Goal: Task Accomplishment & Management: Complete application form

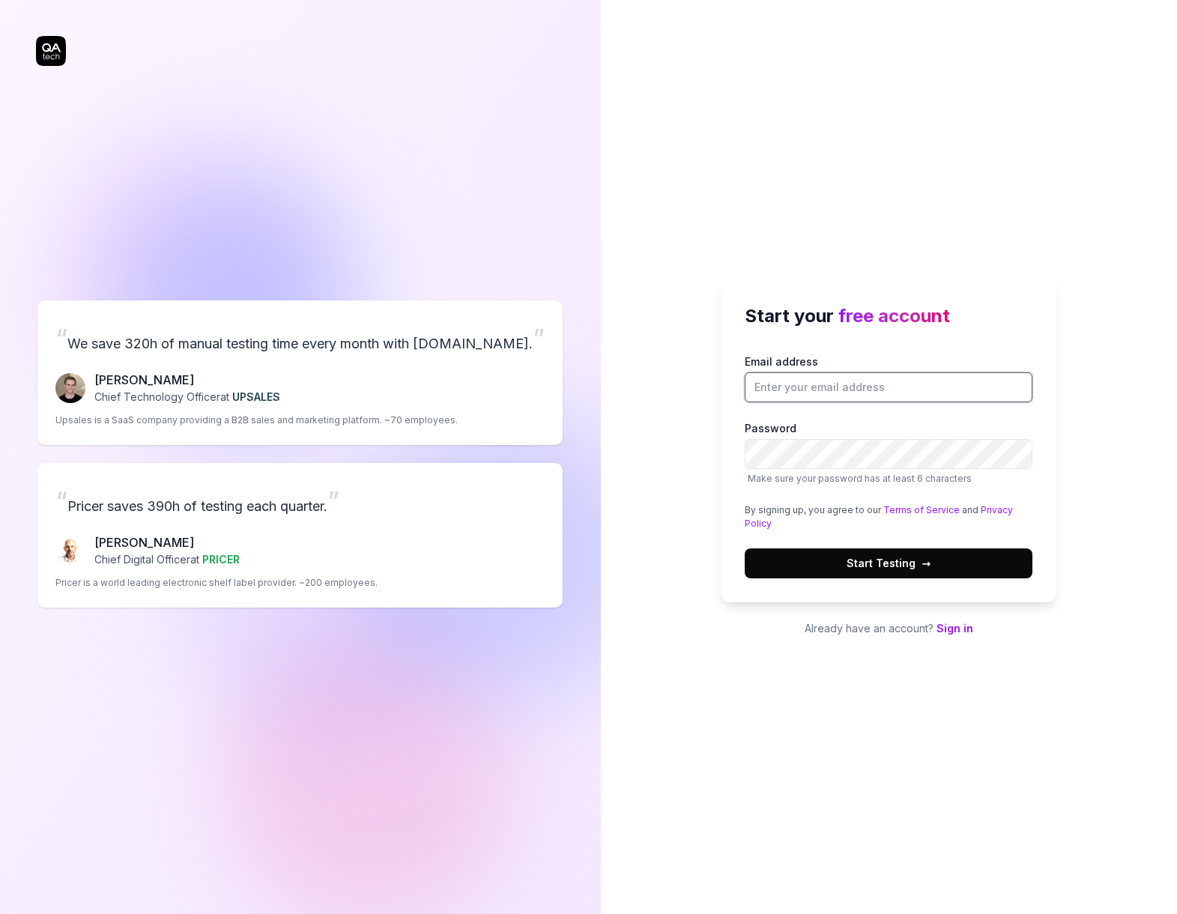
click at [823, 377] on input "Email address" at bounding box center [889, 387] width 288 height 30
click at [963, 595] on div "Start your free account Email address Password Make sure your password has at l…" at bounding box center [889, 441] width 336 height 324
click at [862, 387] on input "Email address" at bounding box center [889, 387] width 288 height 30
type input "[EMAIL_ADDRESS][DOMAIN_NAME]"
click at [903, 562] on span "Start Testing →" at bounding box center [889, 563] width 84 height 16
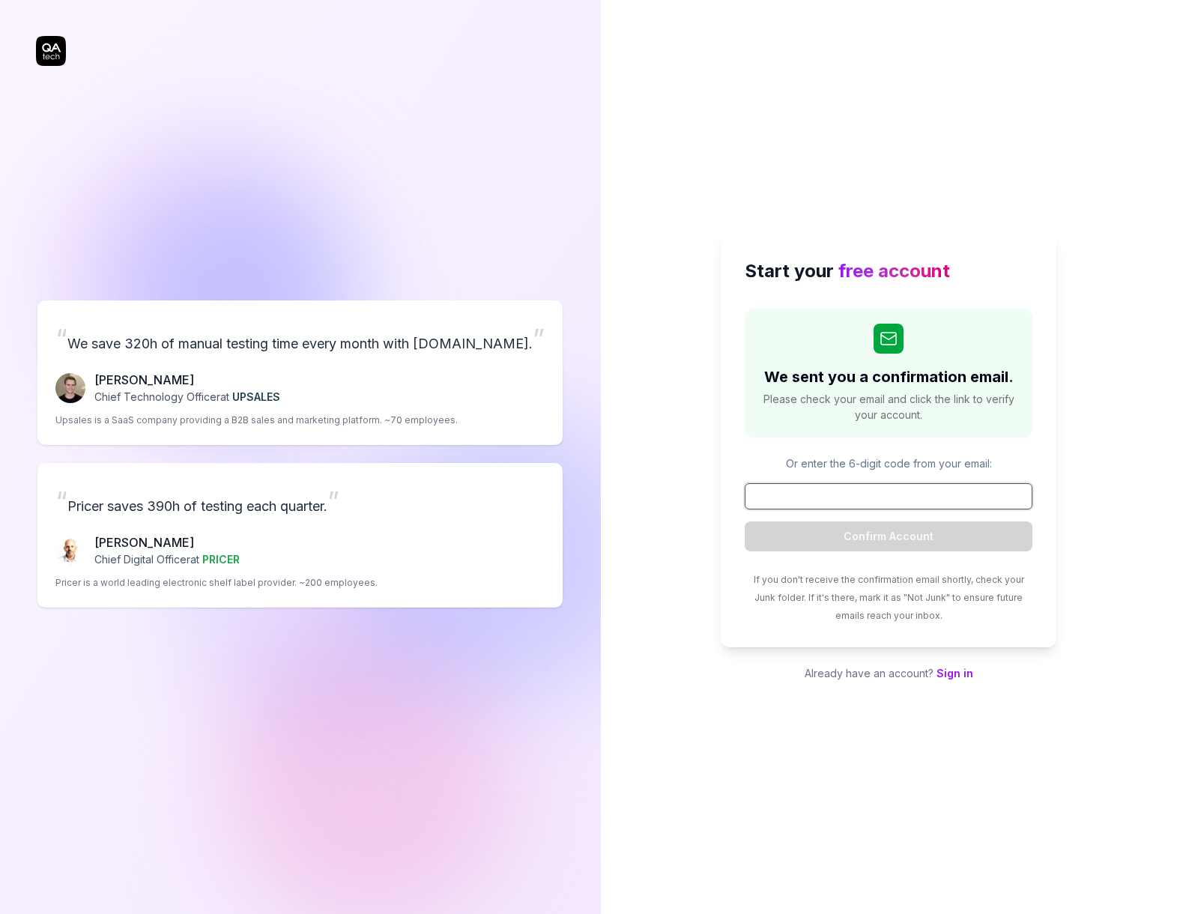
click at [802, 483] on input at bounding box center [889, 496] width 288 height 26
paste input "829793"
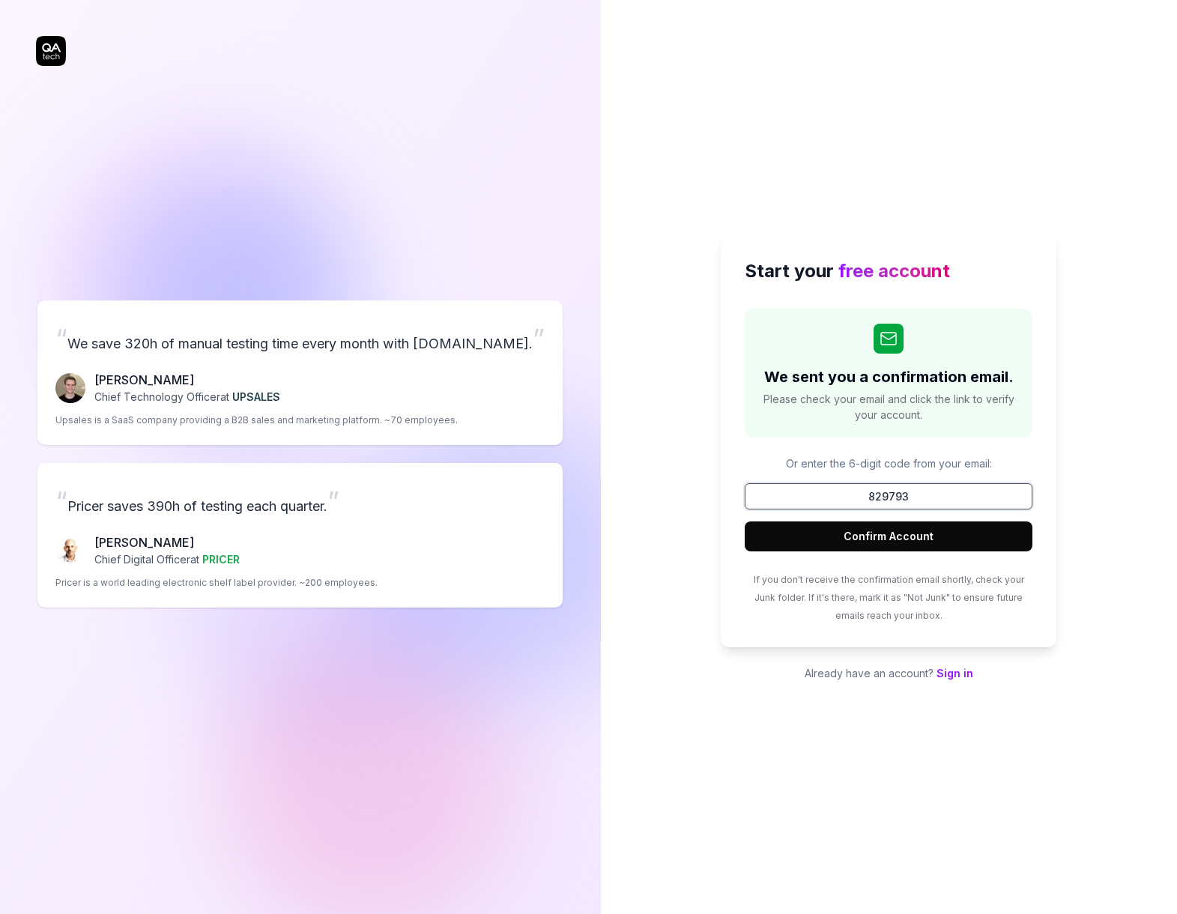
type input "829793"
click at [921, 527] on button "Confirm Account" at bounding box center [889, 536] width 288 height 30
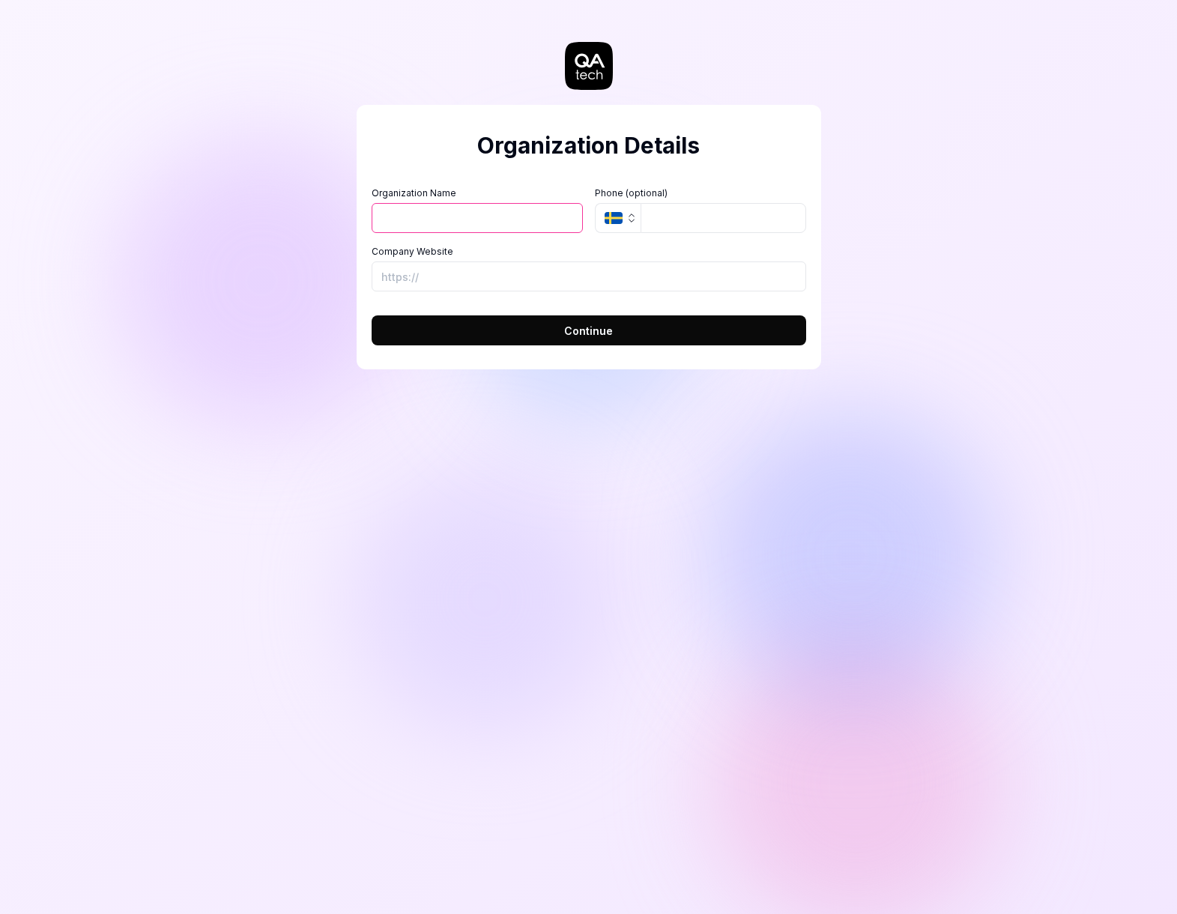
type input "S"
type input "Steted"
click at [628, 222] on icon "button" at bounding box center [632, 218] width 12 height 12
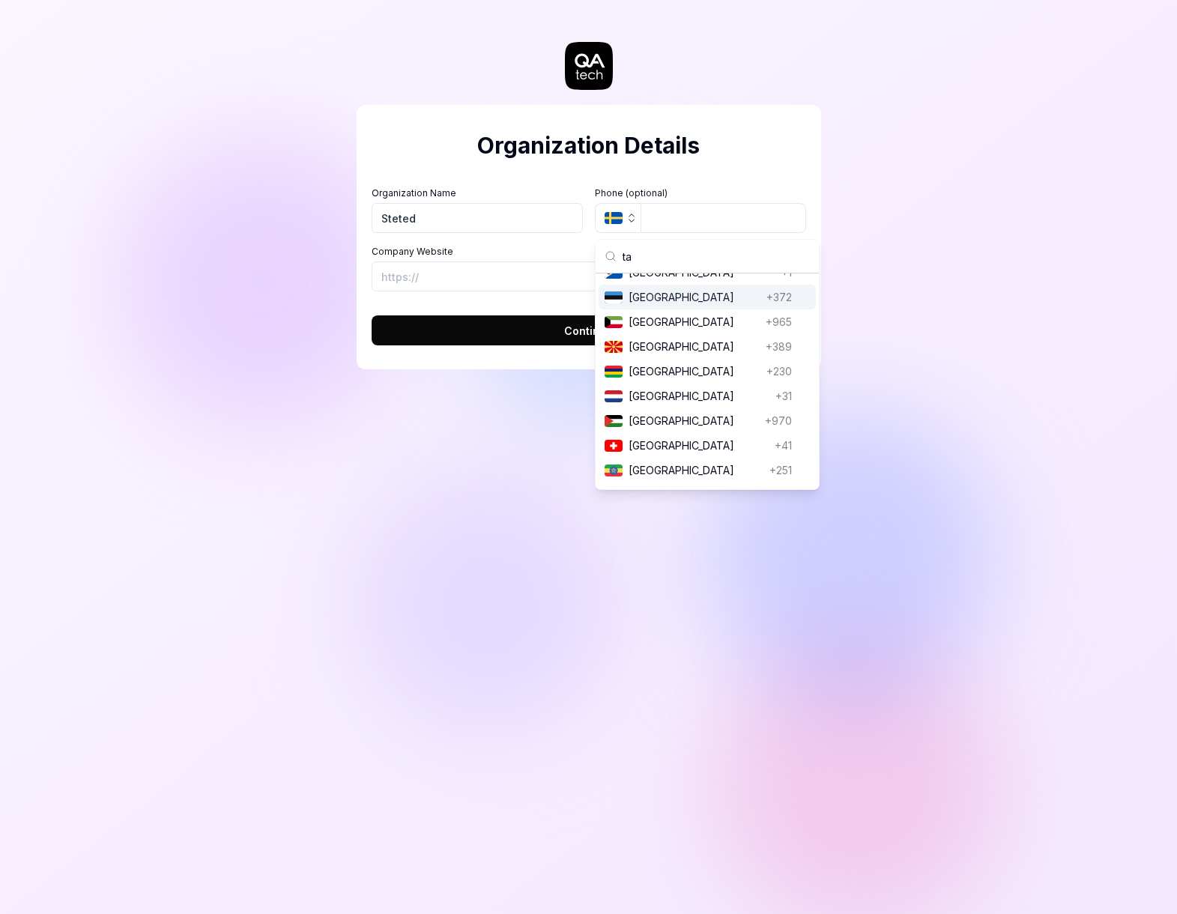
type input "t"
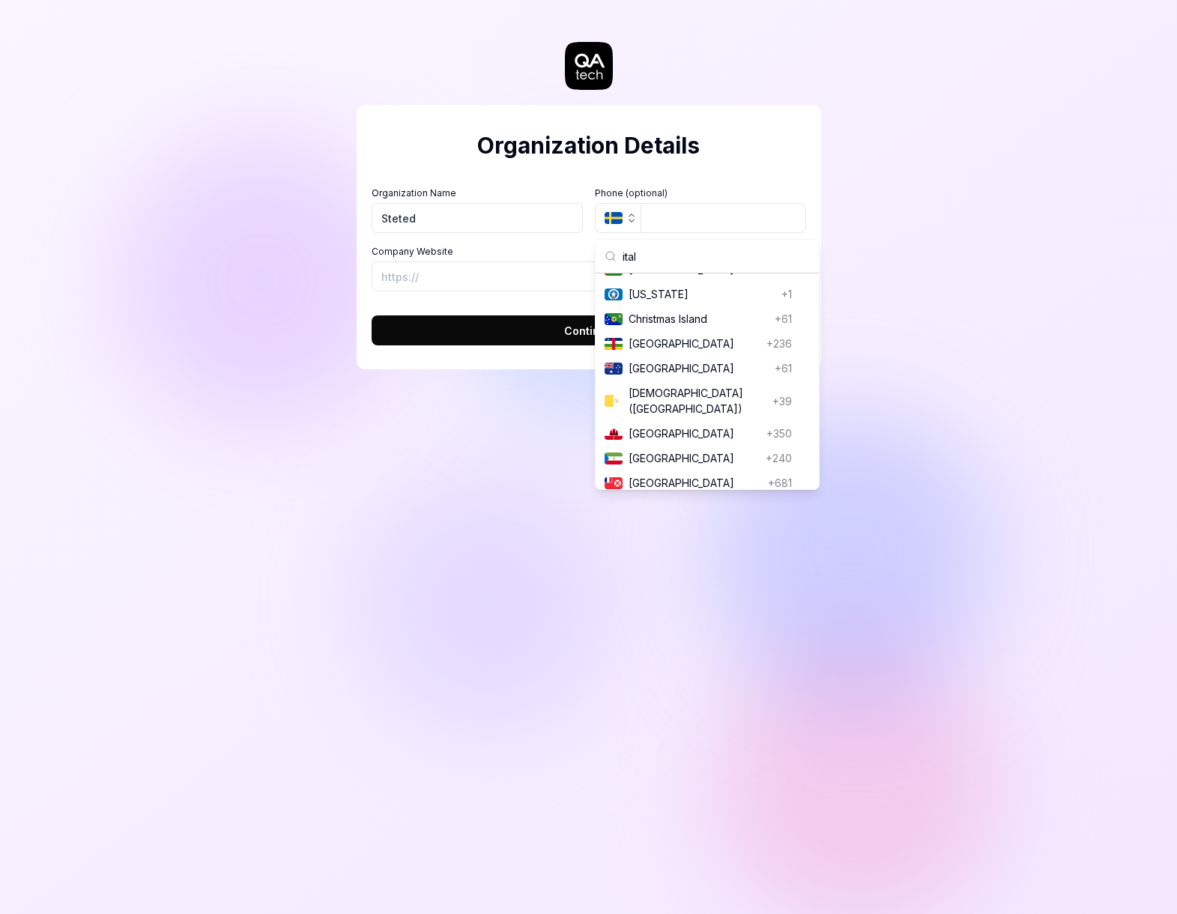
scroll to position [8, 0]
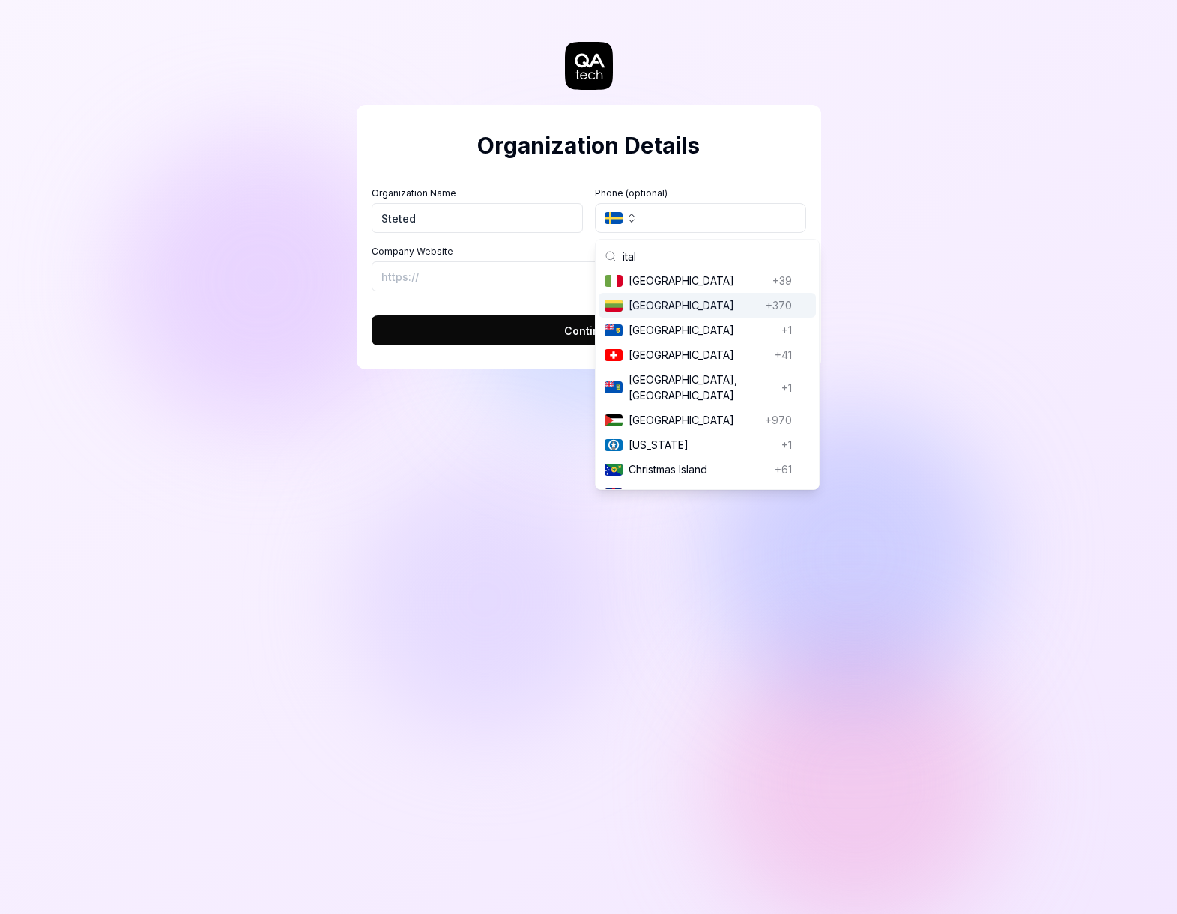
type input "ital"
click at [658, 277] on span "[GEOGRAPHIC_DATA]" at bounding box center [698, 281] width 138 height 16
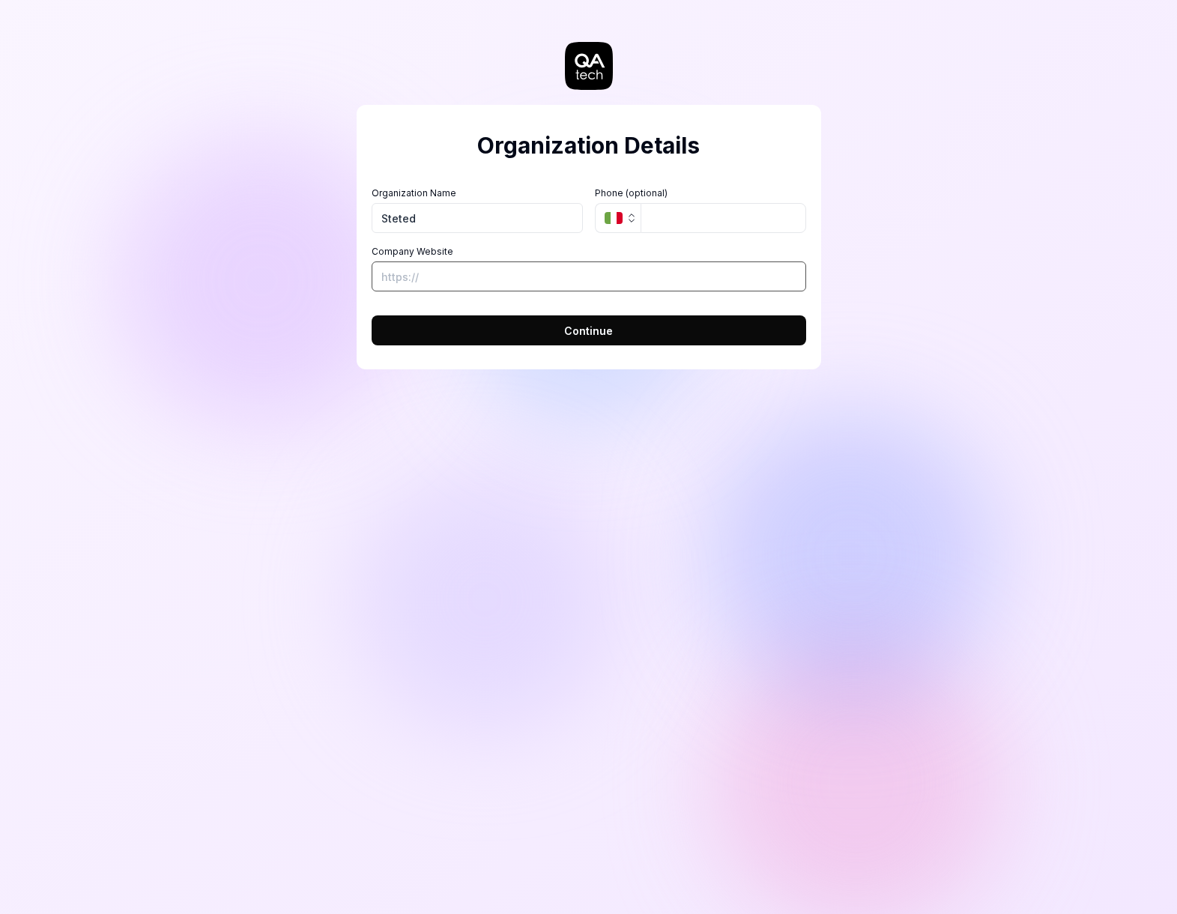
click at [458, 266] on input "Company Website" at bounding box center [589, 276] width 434 height 30
click at [540, 339] on button "Continue" at bounding box center [589, 330] width 434 height 30
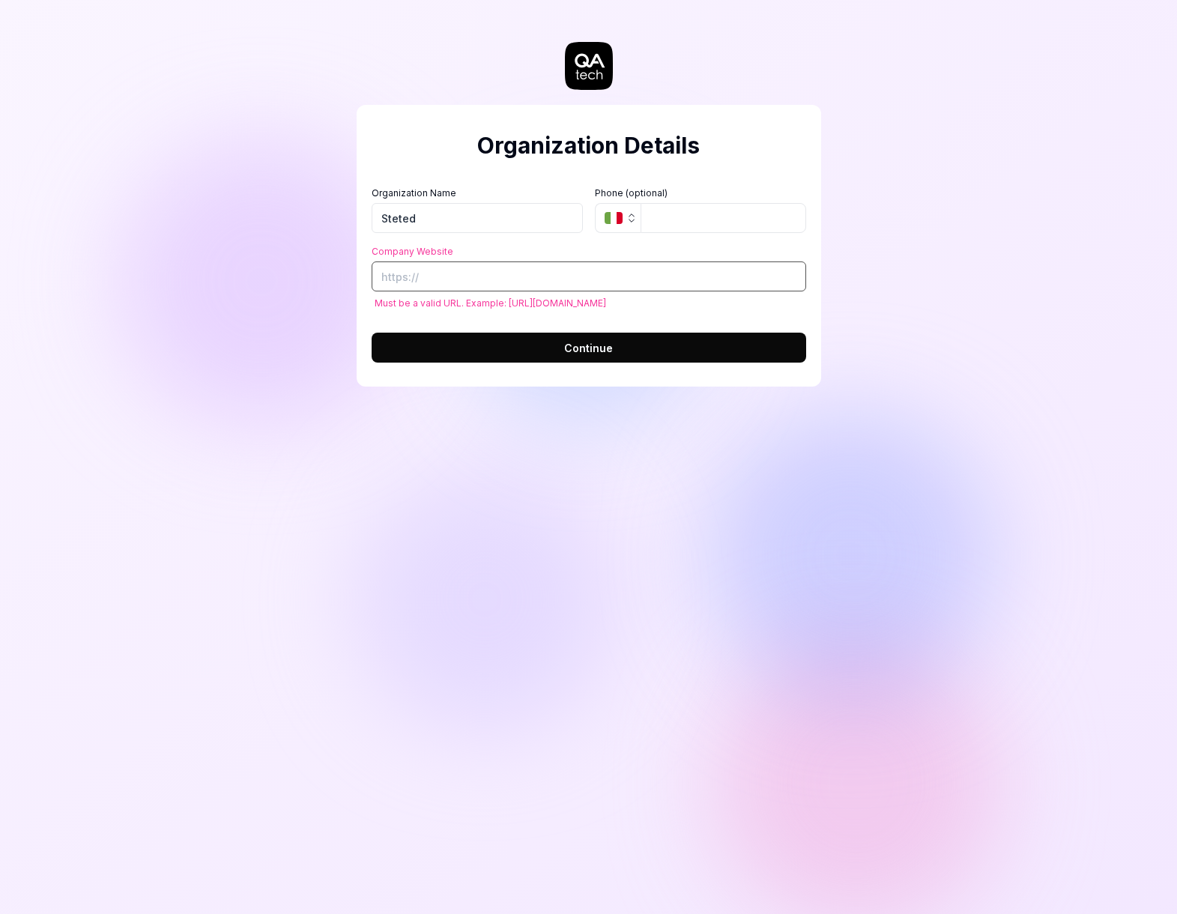
click at [499, 282] on input "Company Website" at bounding box center [589, 276] width 434 height 30
type input "[URL][DOMAIN_NAME]"
click at [479, 322] on form "Organization Name Steted Organization Logo (Square minimum 256x256px) Click to …" at bounding box center [589, 270] width 434 height 185
click at [481, 345] on button "Continue" at bounding box center [589, 348] width 434 height 30
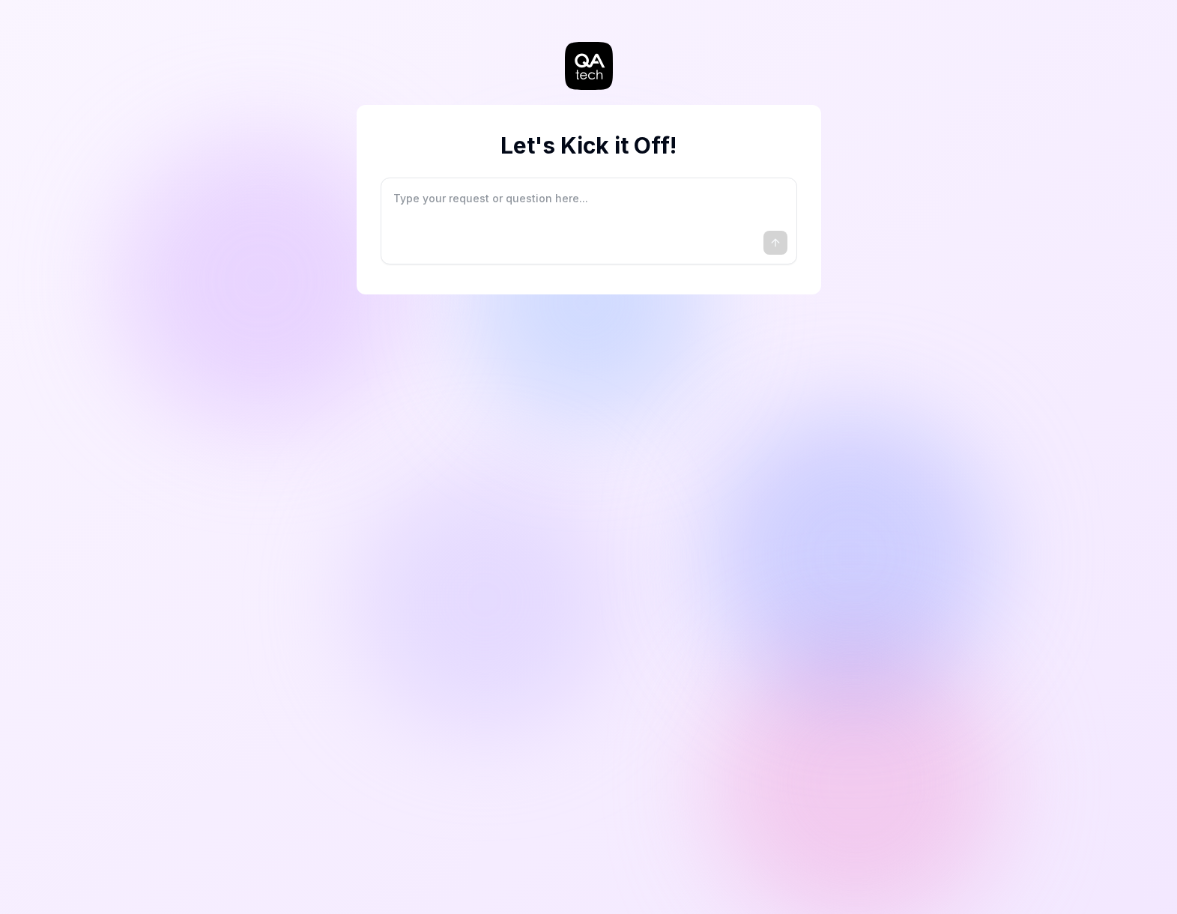
type textarea "*"
type textarea "I"
type textarea "*"
type textarea "I"
type textarea "*"
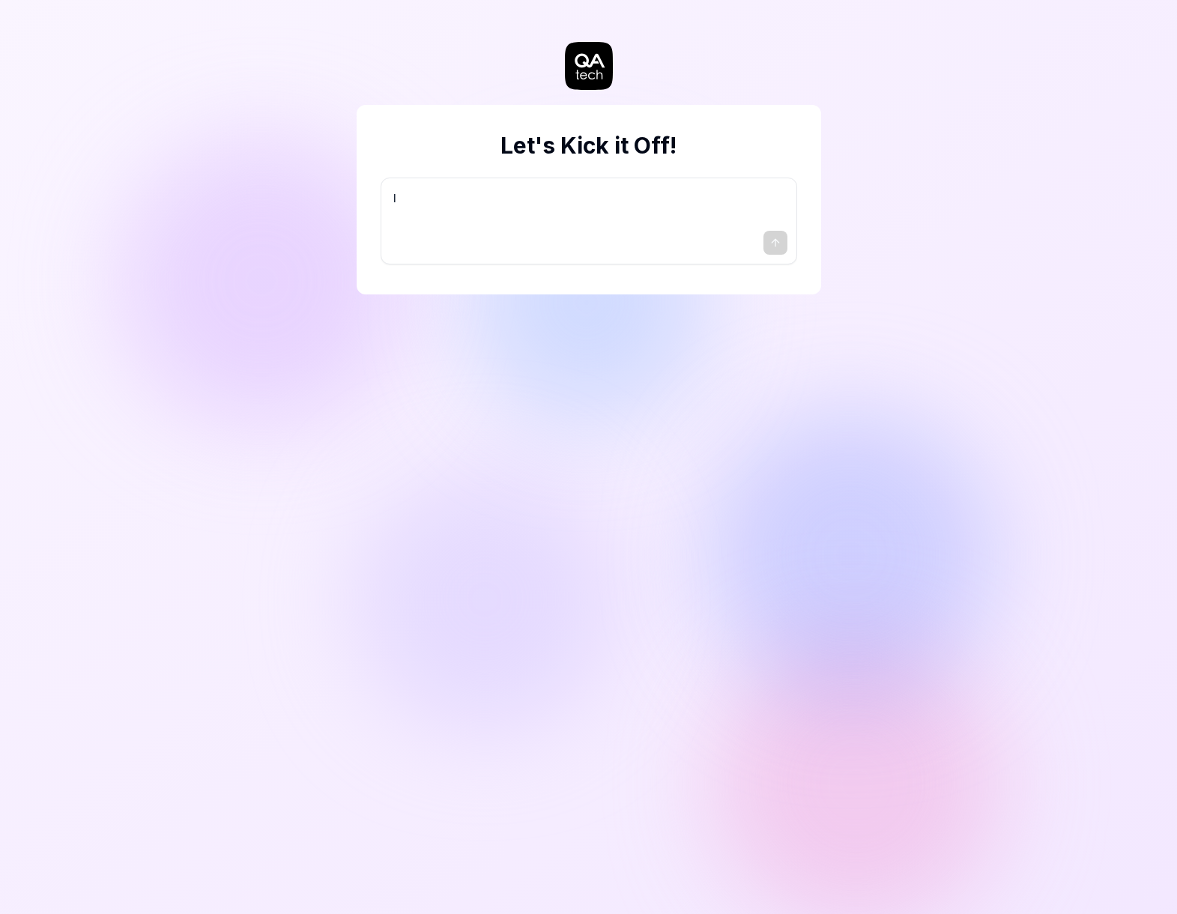
type textarea "I w"
type textarea "*"
type textarea "I wa"
type textarea "*"
type textarea "I wan"
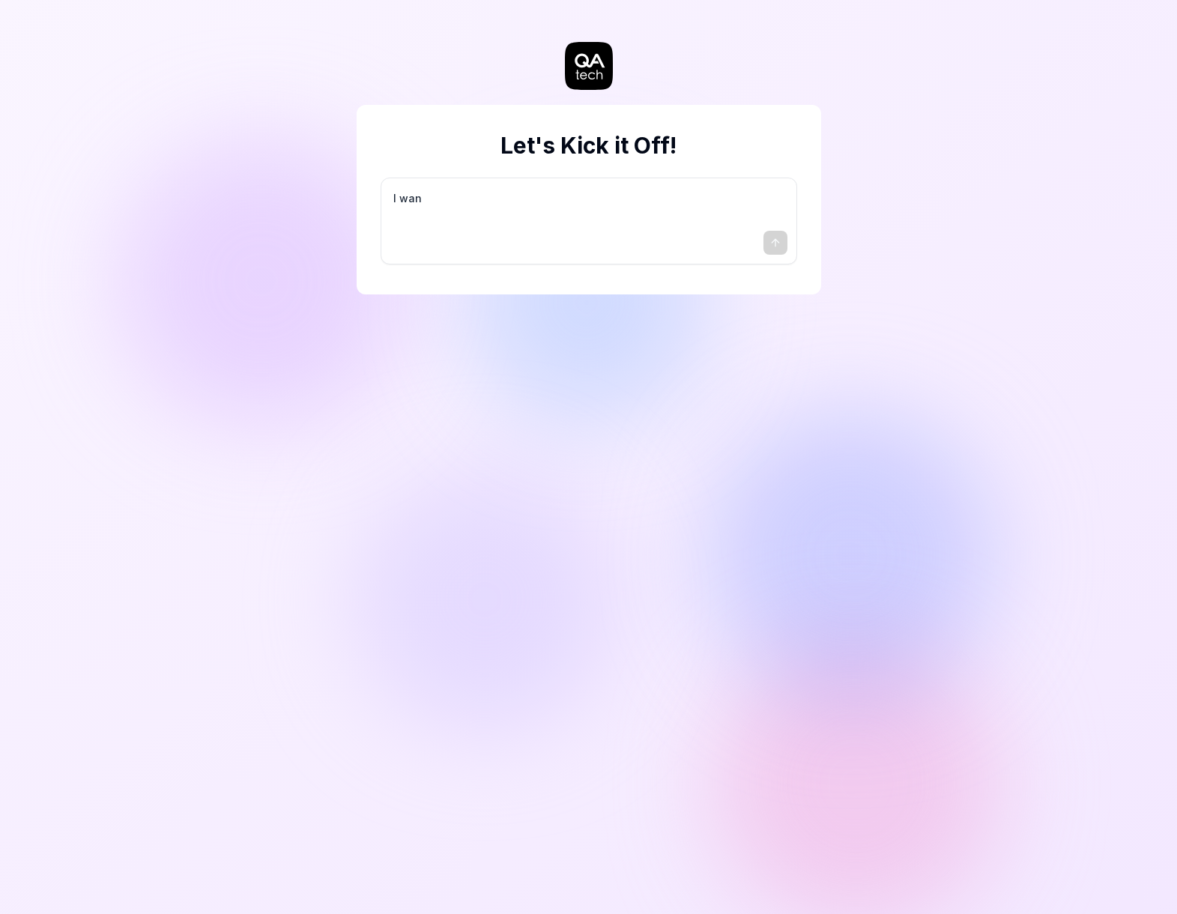
type textarea "*"
type textarea "I want"
type textarea "*"
type textarea "I want"
type textarea "*"
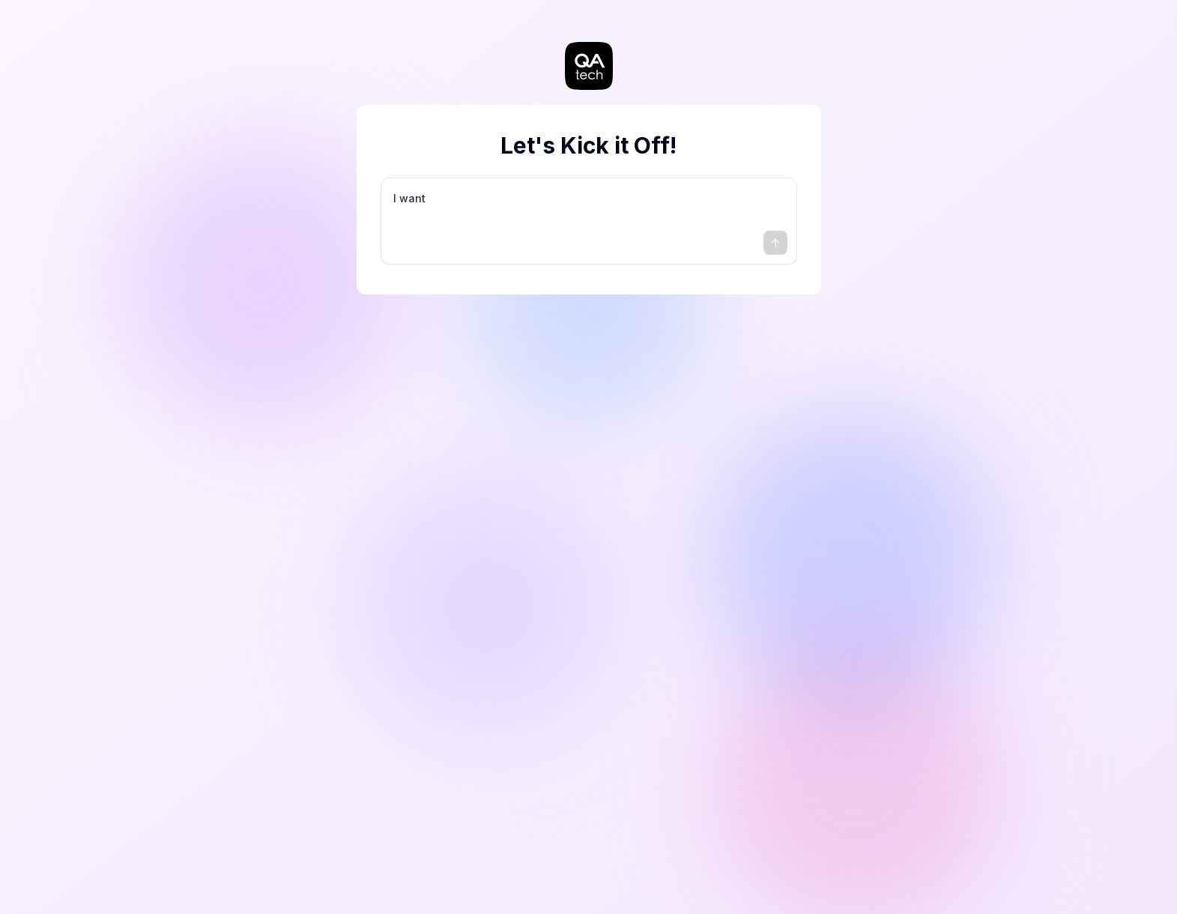
type textarea "I want a"
type textarea "*"
type textarea "I want a"
type textarea "*"
type textarea "I want a g"
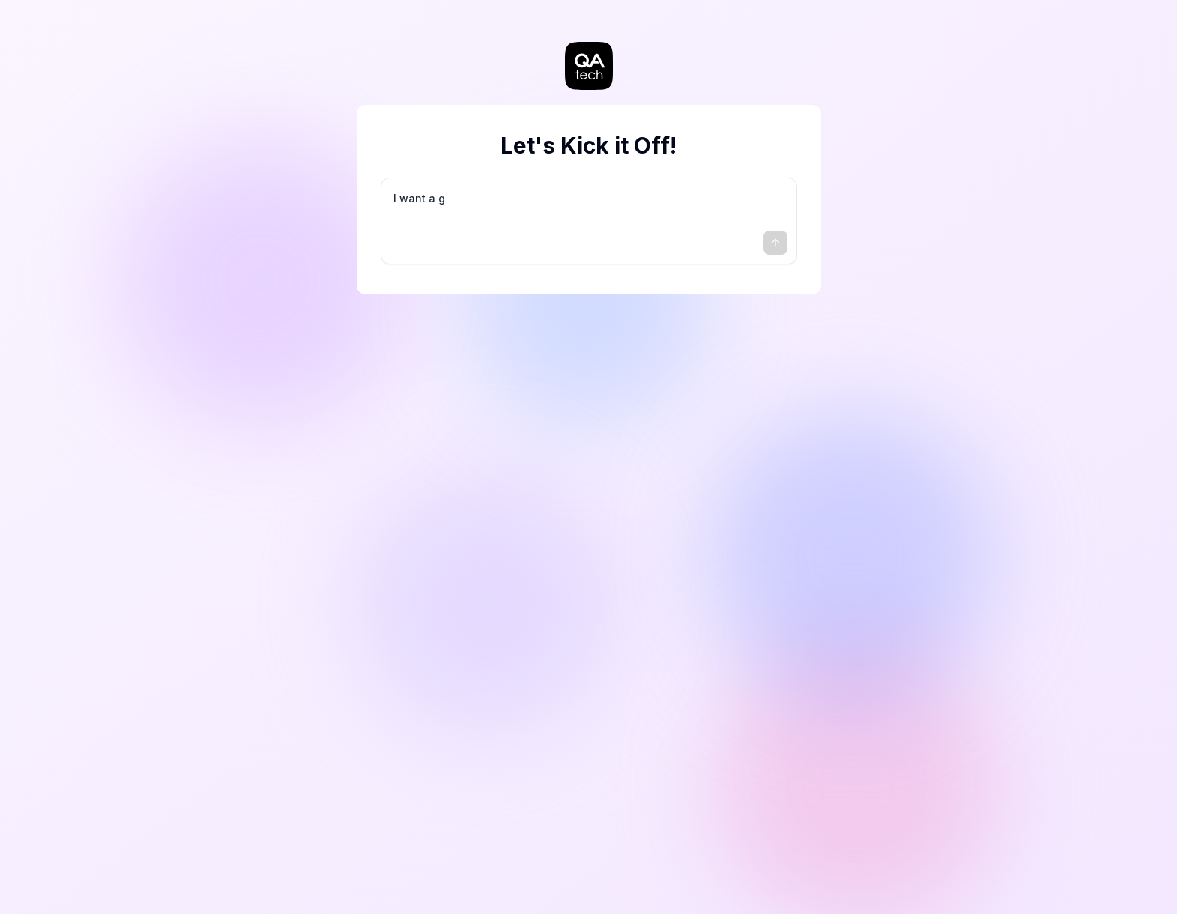
type textarea "*"
type textarea "I want a go"
type textarea "*"
type textarea "I want a goo"
type textarea "*"
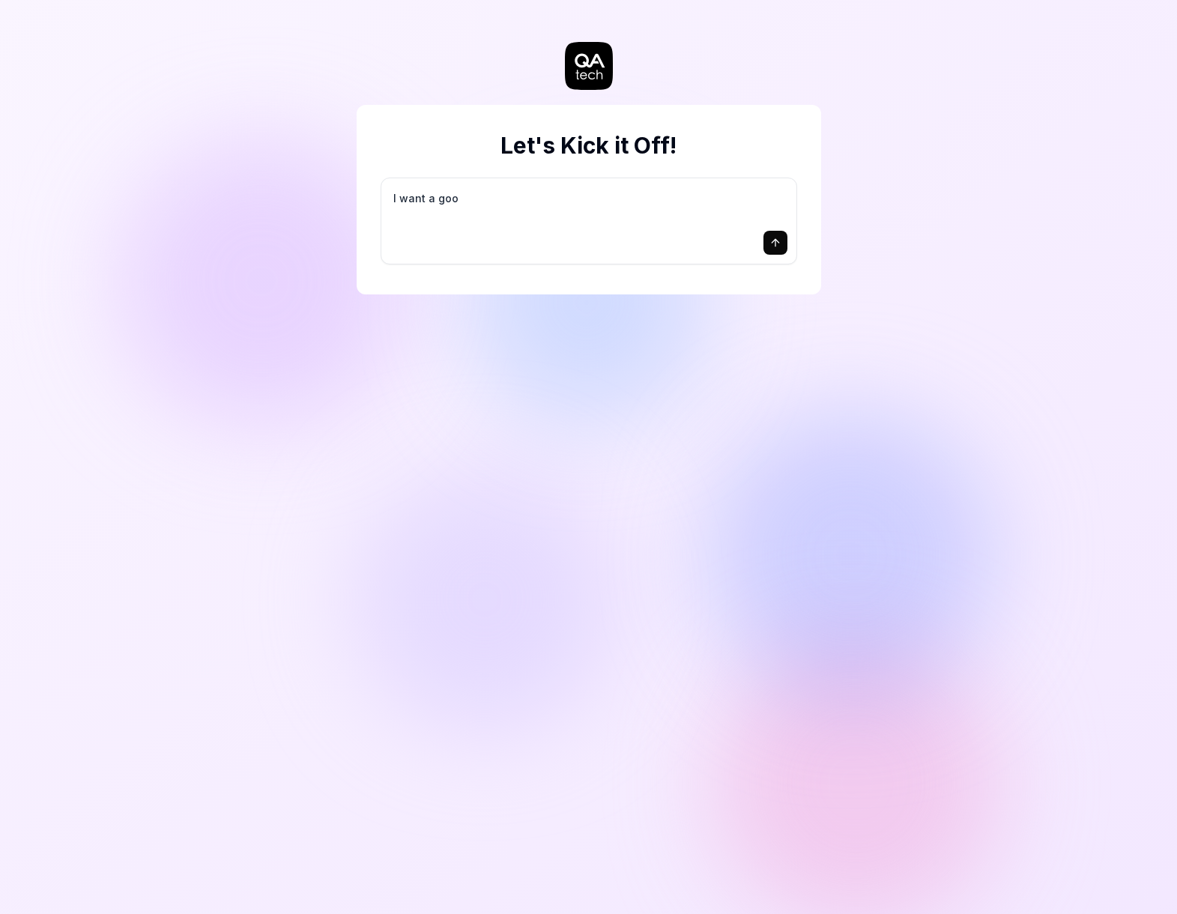
type textarea "I want a good"
type textarea "*"
type textarea "I want a good"
type textarea "*"
type textarea "I want a good t"
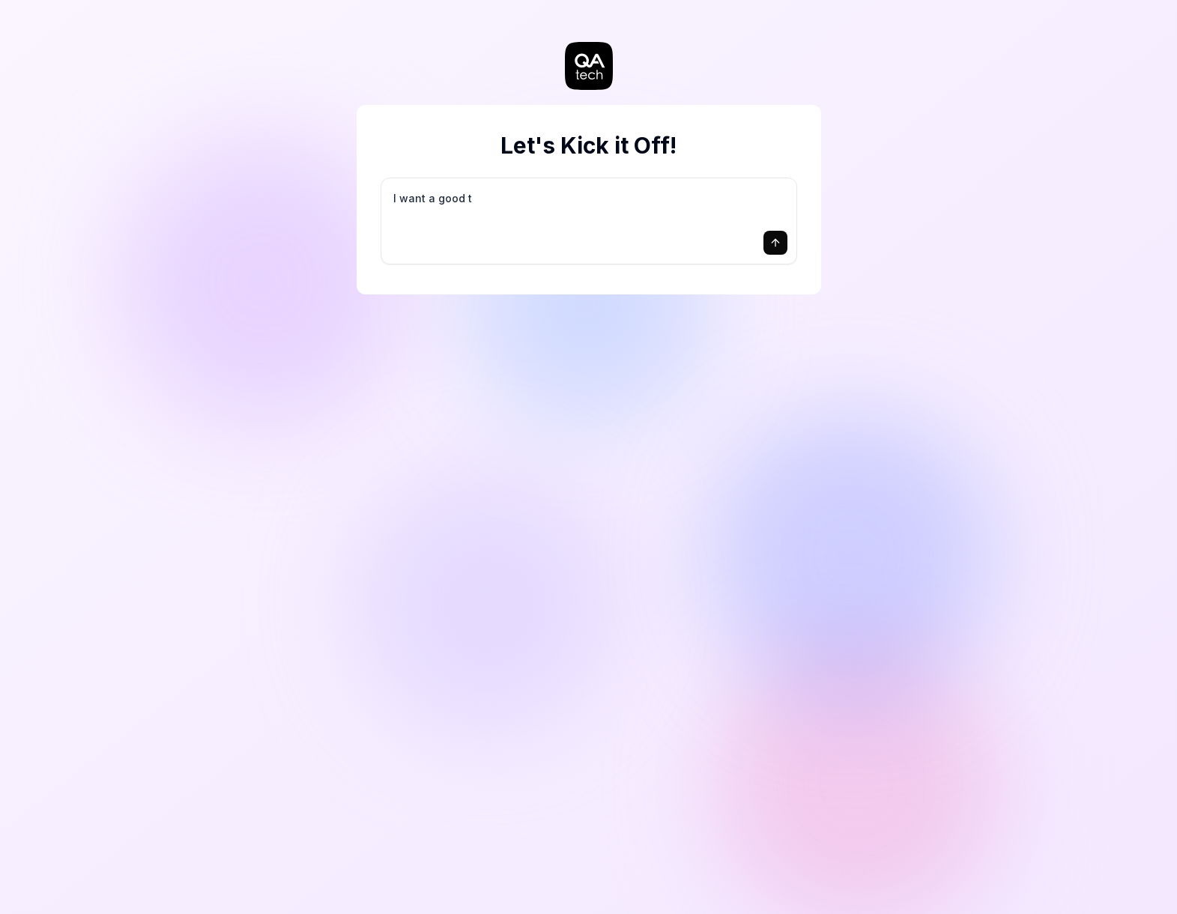
type textarea "*"
type textarea "I want a good te"
type textarea "*"
type textarea "I want a good tes"
type textarea "*"
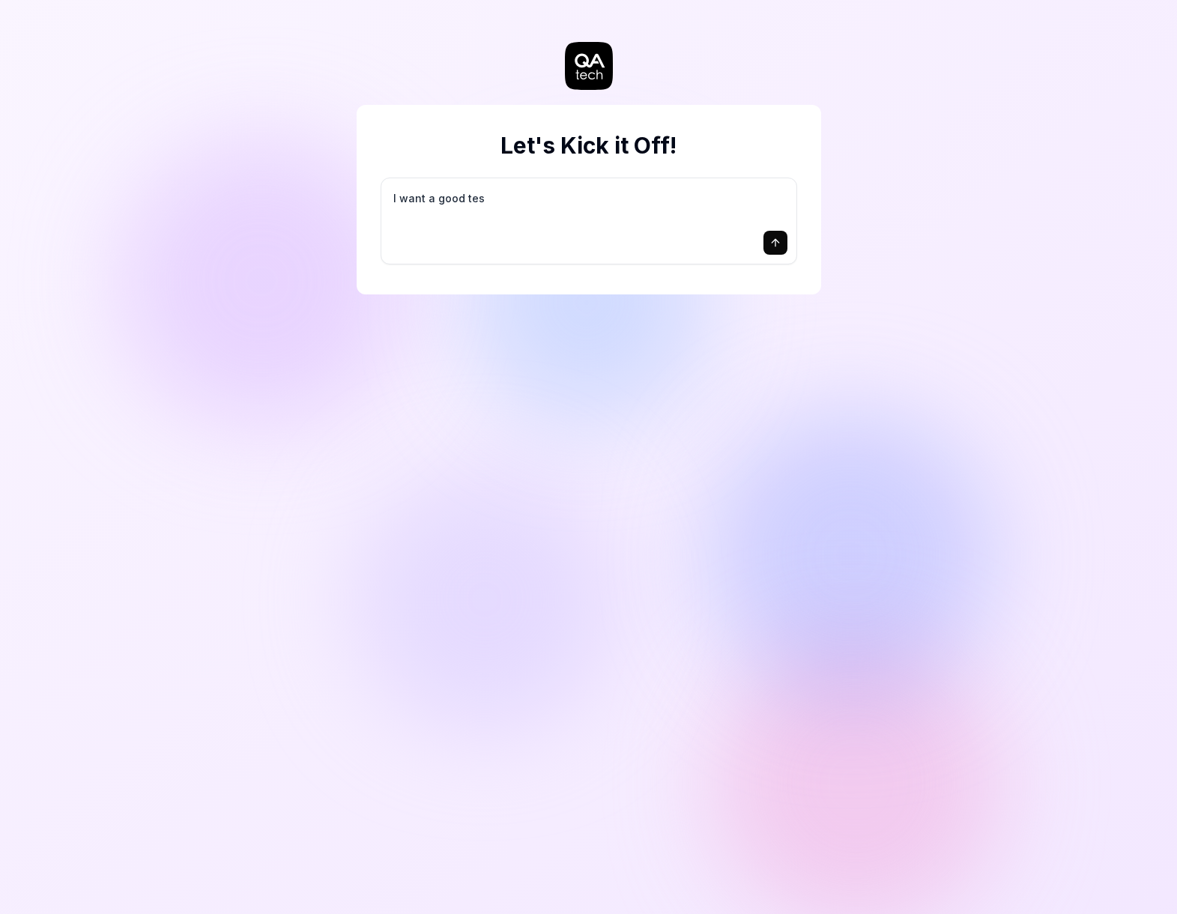
type textarea "I want a good test"
type textarea "*"
type textarea "I want a good test"
type textarea "*"
type textarea "I want a good test s"
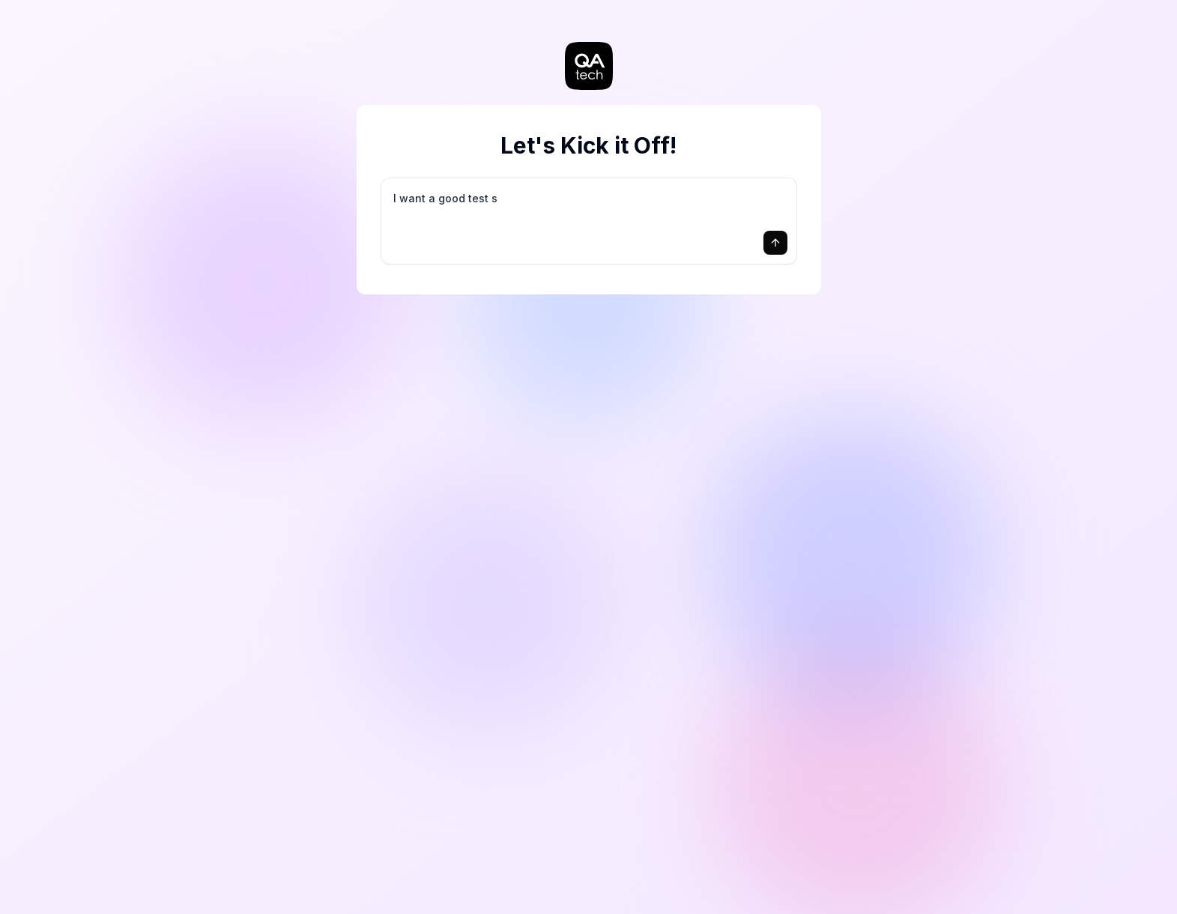
type textarea "*"
type textarea "I want a good test se"
type textarea "*"
type textarea "I want a good test set"
type textarea "*"
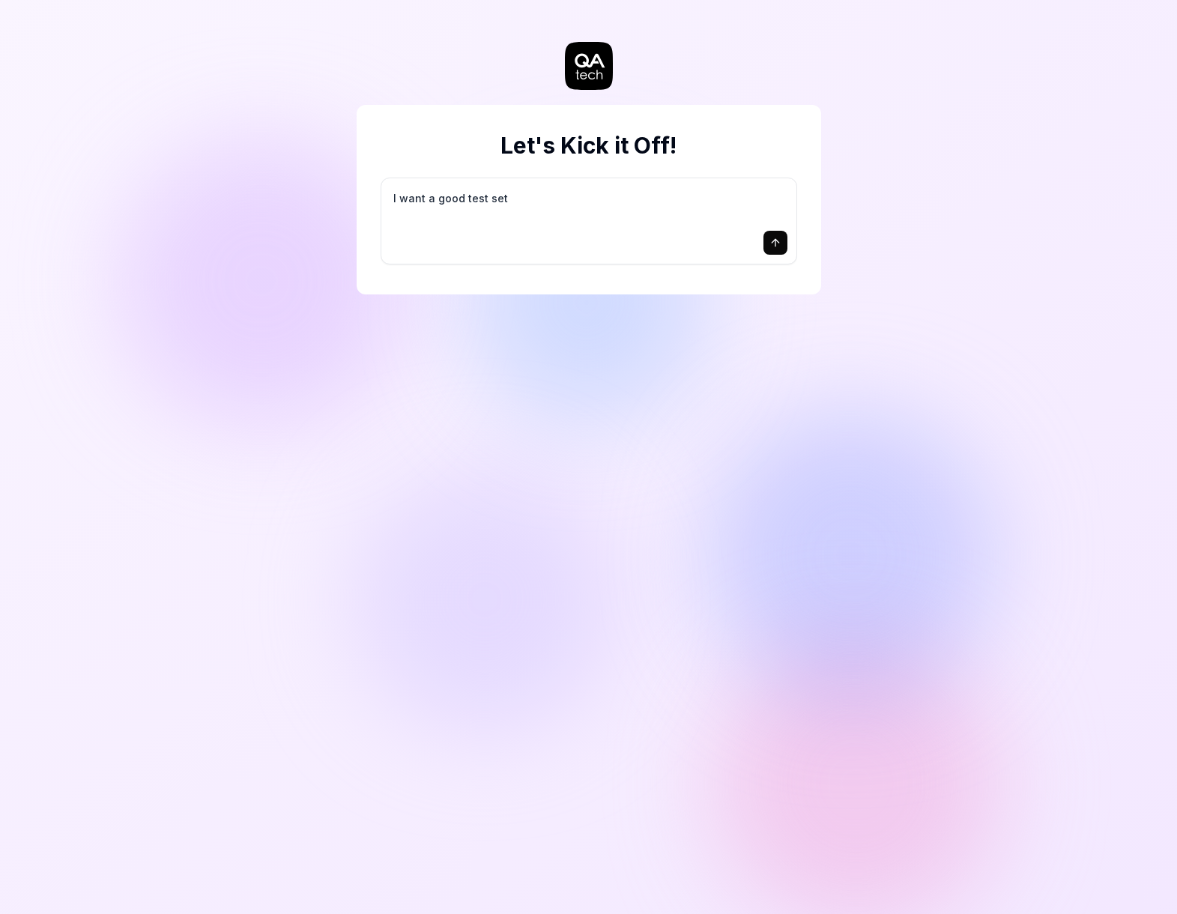
type textarea "I want a good test setu"
type textarea "*"
type textarea "I want a good test setup"
type textarea "*"
type textarea "I want a good test setup"
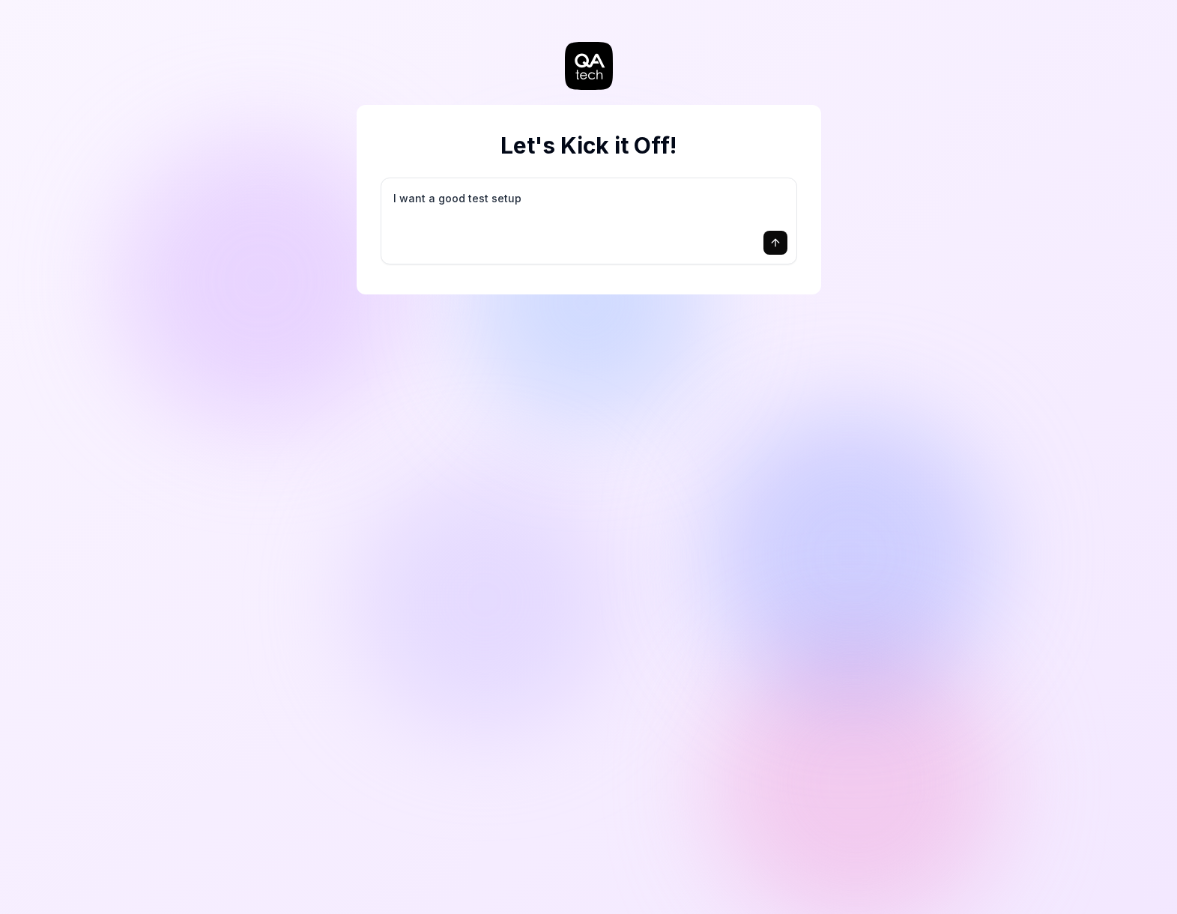
type textarea "*"
type textarea "I want a good test setup f"
type textarea "*"
type textarea "I want a good test setup fo"
type textarea "*"
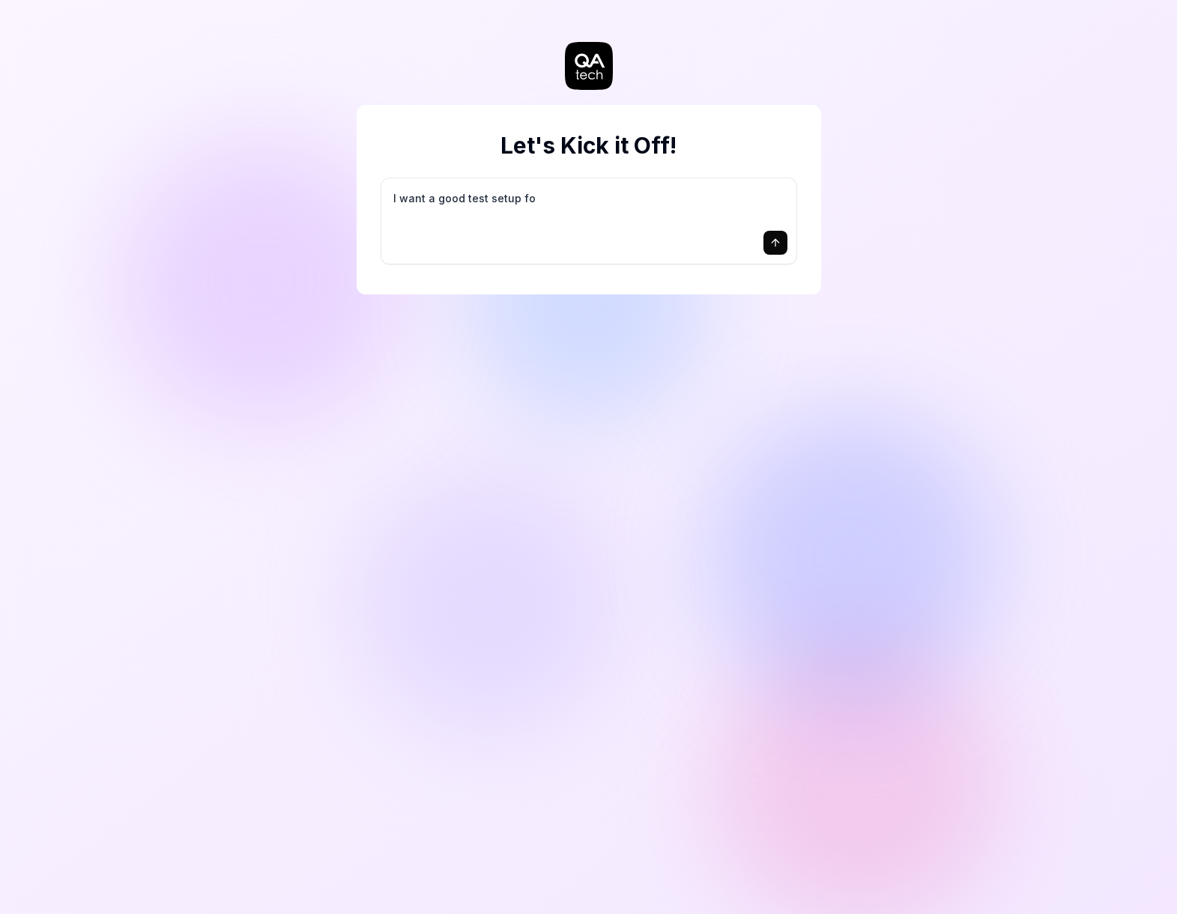
type textarea "I want a good test setup for"
type textarea "*"
type textarea "I want a good test setup for"
type textarea "*"
type textarea "I want a good test setup for m"
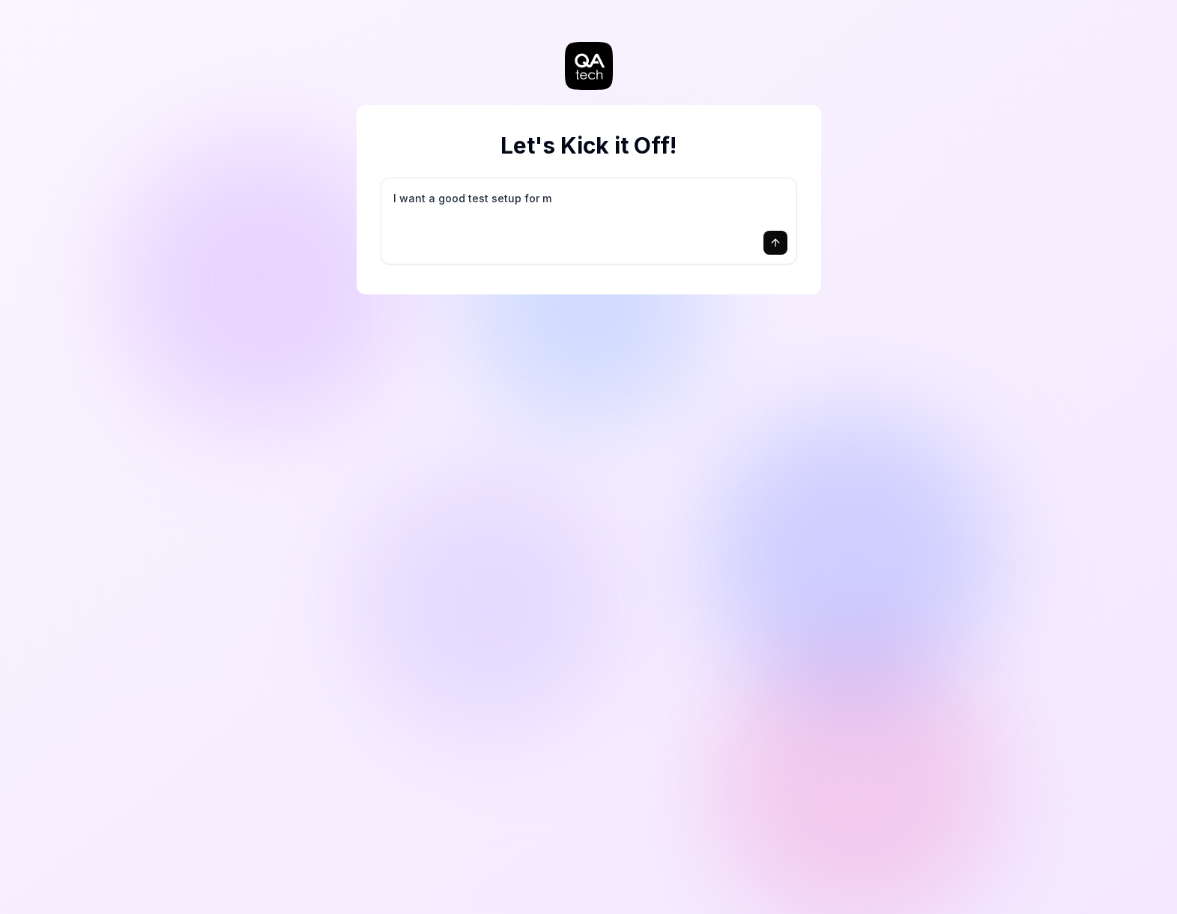
type textarea "*"
type textarea "I want a good test setup for my"
type textarea "*"
type textarea "I want a good test setup for my"
type textarea "*"
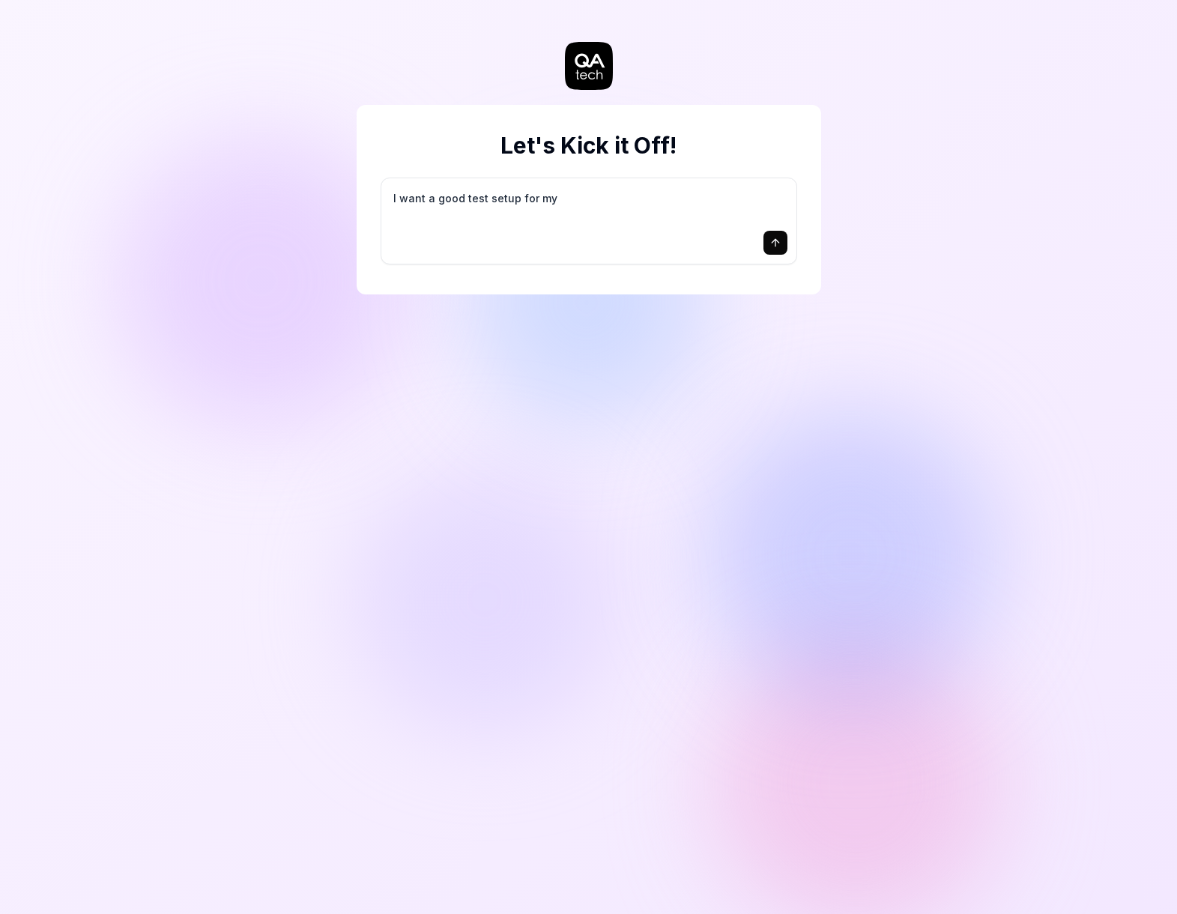
type textarea "I want a good test setup for my s"
type textarea "*"
type textarea "I want a good test setup for my si"
type textarea "*"
type textarea "I want a good test setup for my sit"
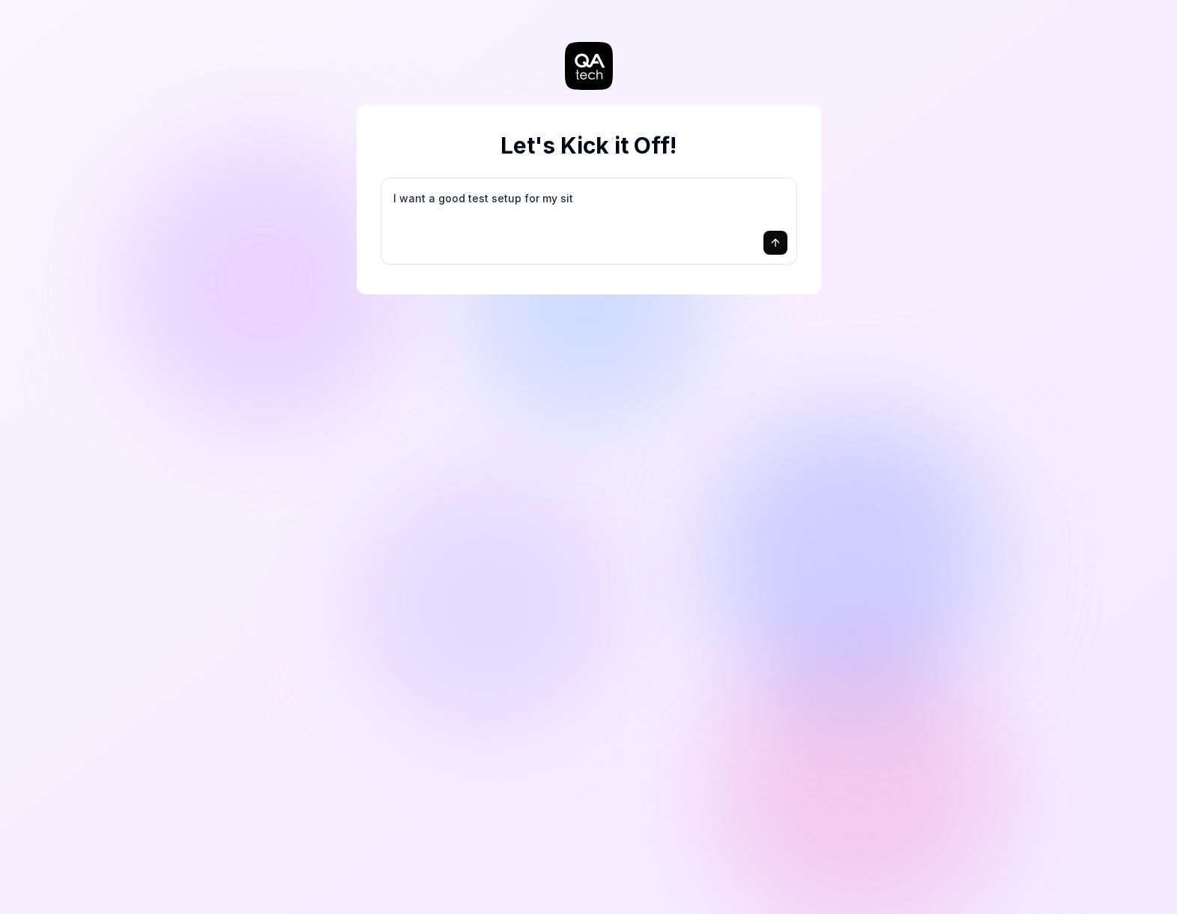
type textarea "*"
type textarea "I want a good test setup for my site"
type textarea "*"
type textarea "I want a good test setup for my site"
type textarea "*"
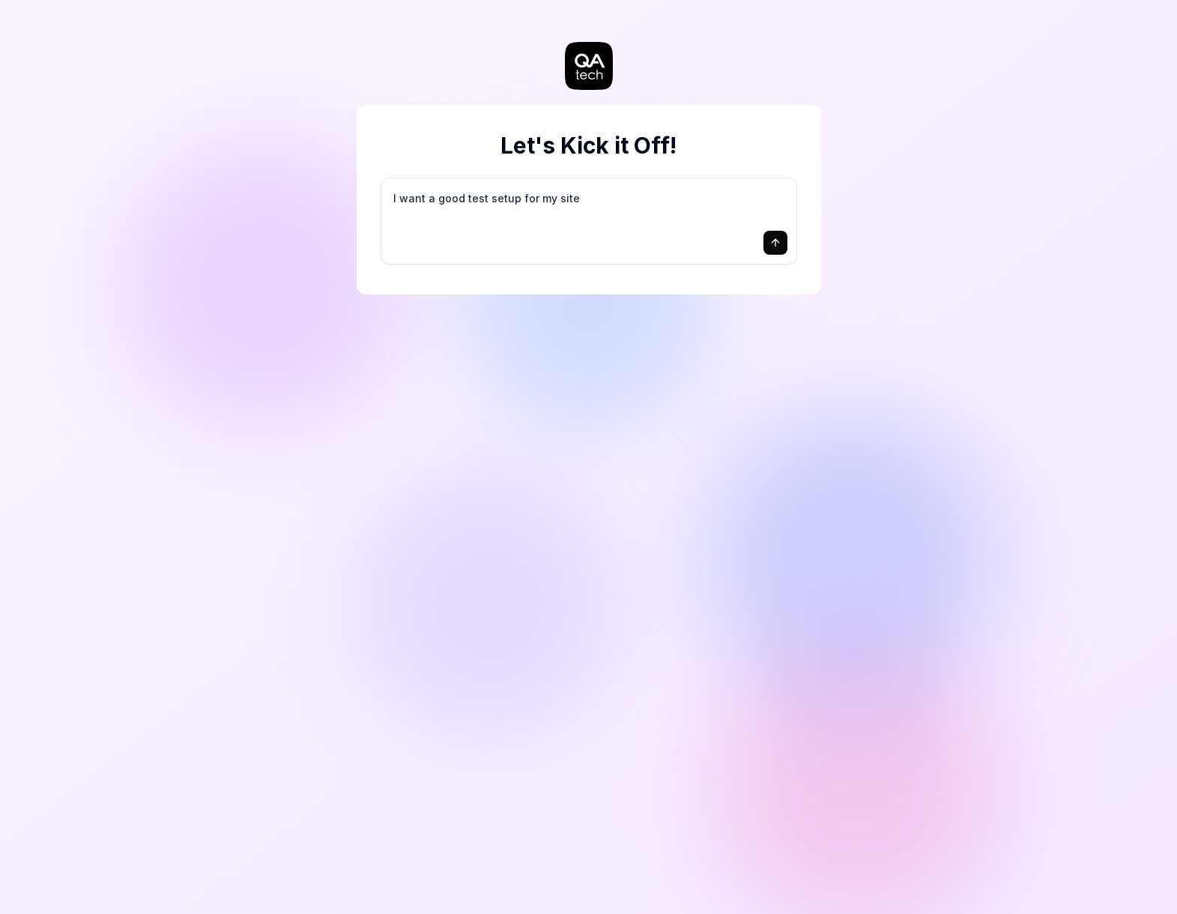
type textarea "I want a good test setup for my site -"
type textarea "*"
type textarea "I want a good test setup for my site -"
type textarea "*"
type textarea "I want a good test setup for my site - h"
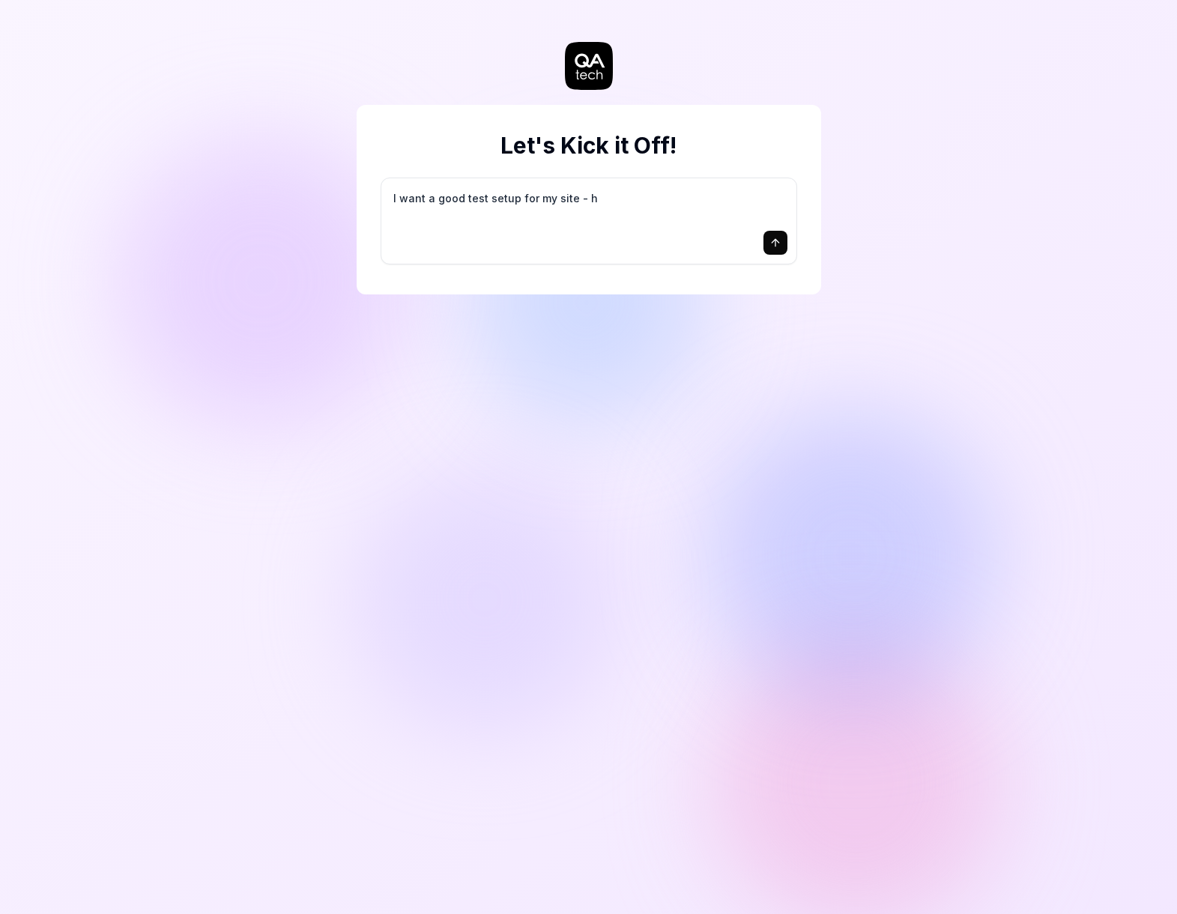
type textarea "*"
type textarea "I want a good test setup for my site - he"
type textarea "*"
type textarea "I want a good test setup for my site - hel"
type textarea "*"
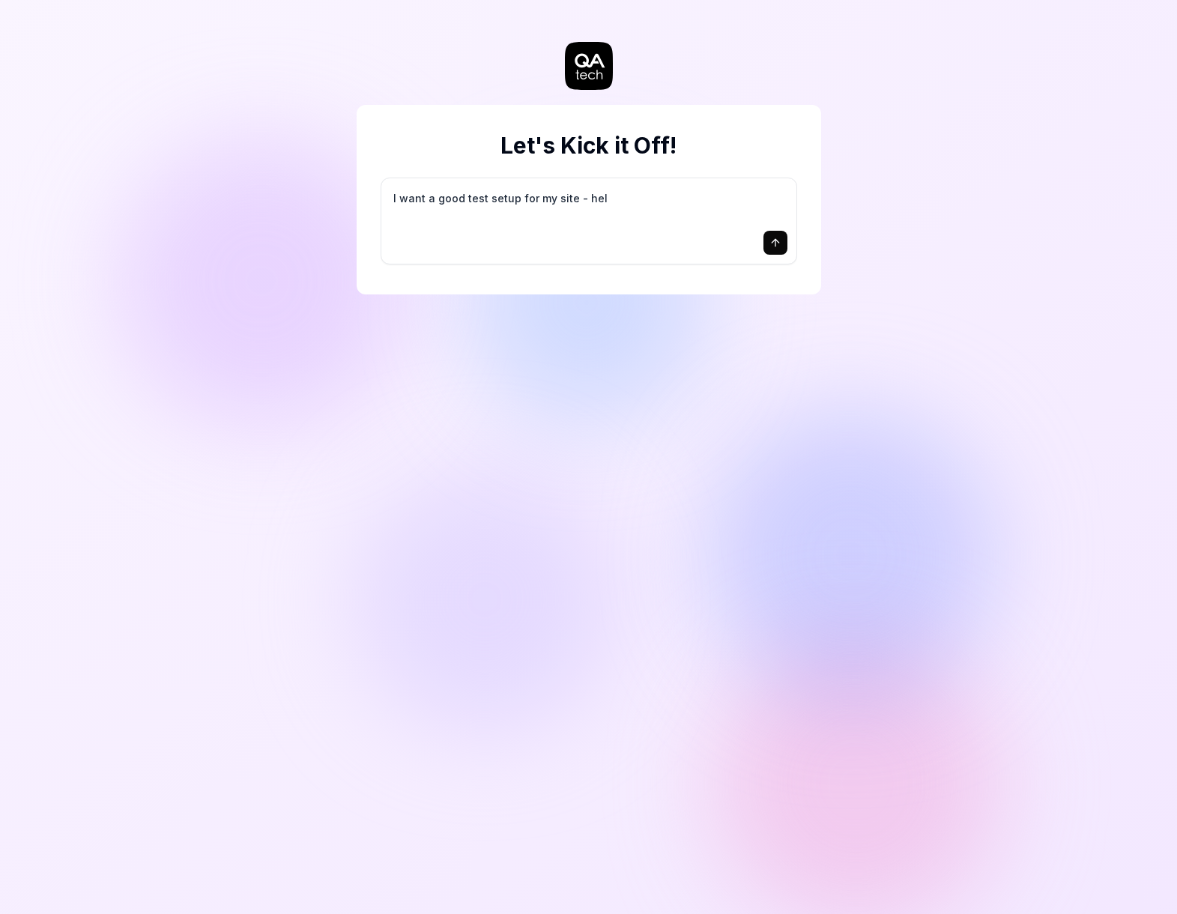
type textarea "I want a good test setup for my site - help"
type textarea "*"
type textarea "I want a good test setup for my site - help"
type textarea "*"
type textarea "I want a good test setup for my site - help m"
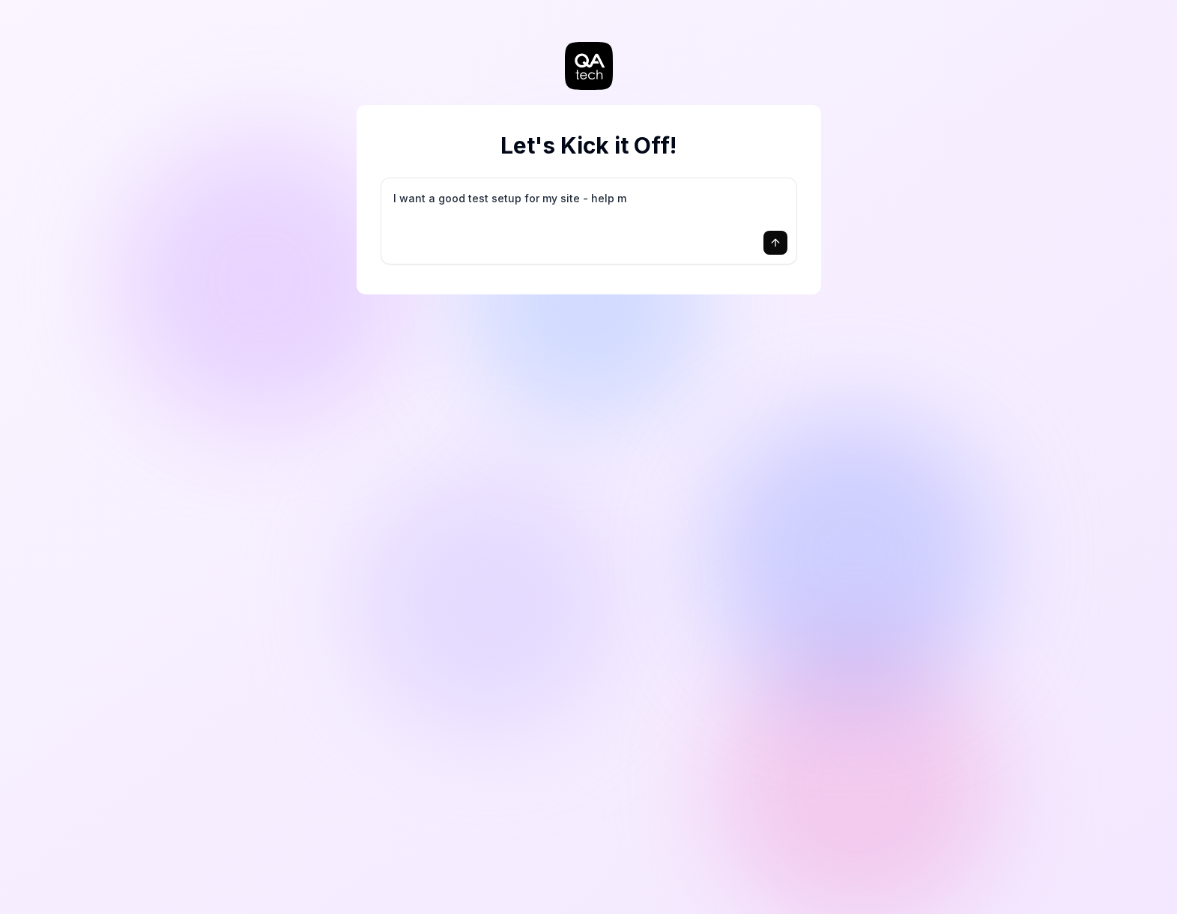
type textarea "*"
type textarea "I want a good test setup for my site - help me"
type textarea "*"
type textarea "I want a good test setup for my site - help me"
type textarea "*"
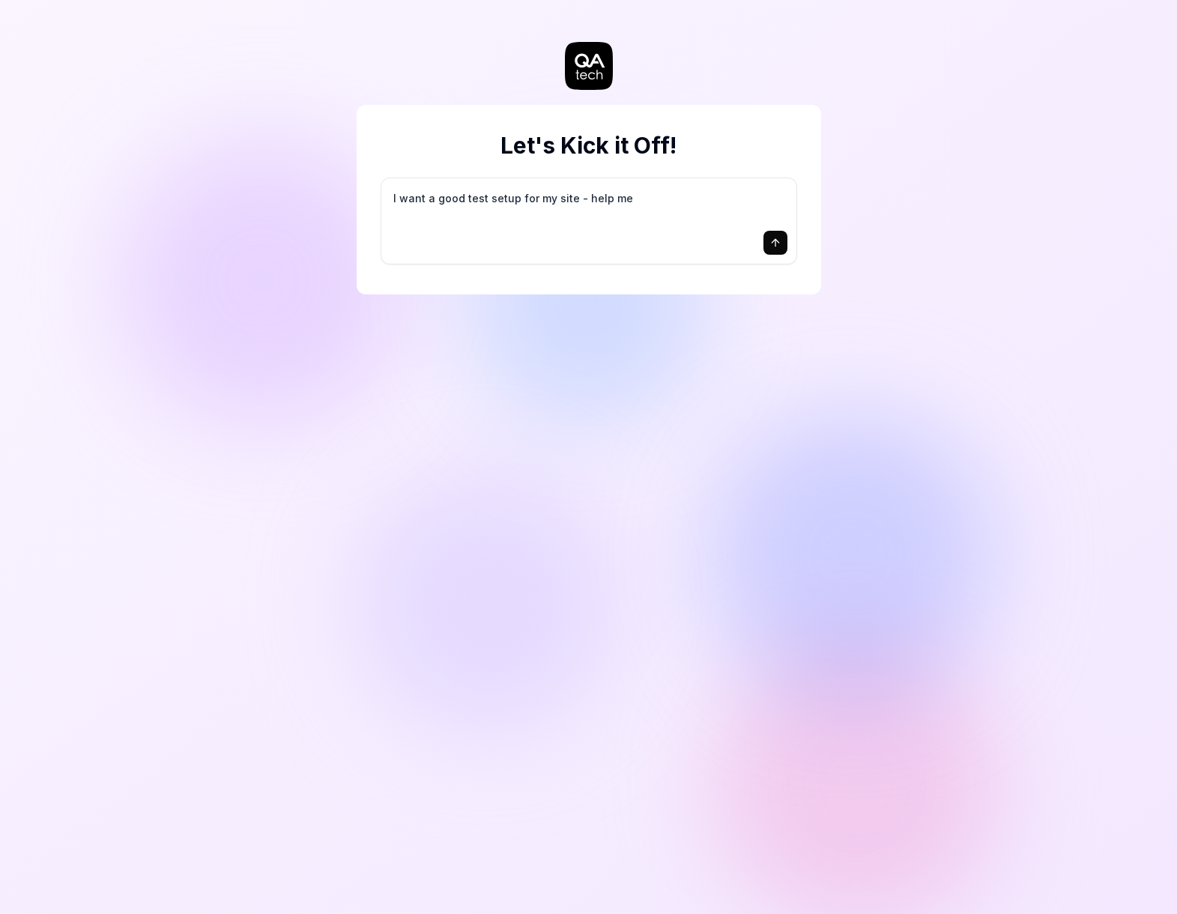
type textarea "I want a good test setup for my site - help me c"
type textarea "*"
type textarea "I want a good test setup for my site - help me cr"
type textarea "*"
type textarea "I want a good test setup for my site - help me cre"
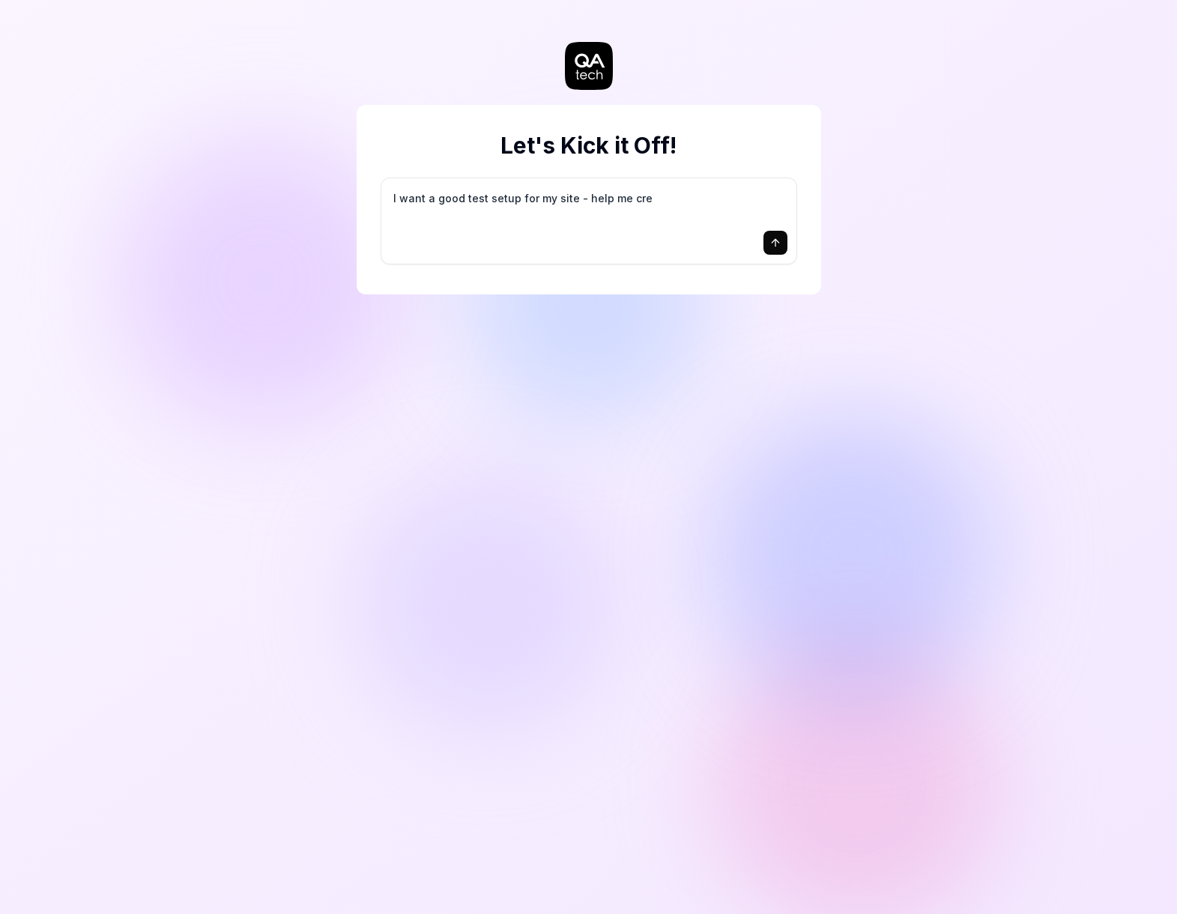
type textarea "*"
type textarea "I want a good test setup for my site - help me crea"
type textarea "*"
type textarea "I want a good test setup for my site - help me creat"
type textarea "*"
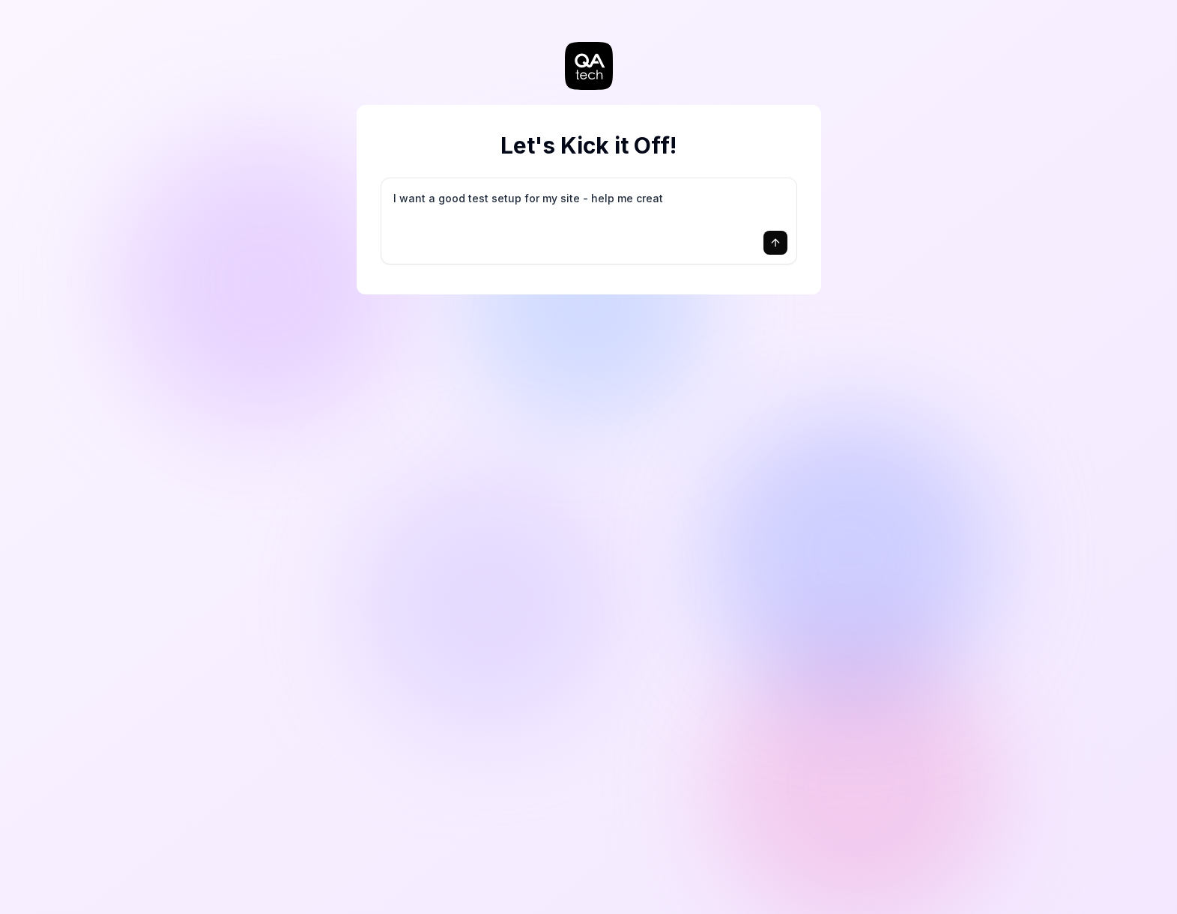
type textarea "I want a good test setup for my site - help me create"
type textarea "*"
type textarea "I want a good test setup for my site - help me create"
type textarea "*"
type textarea "I want a good test setup for my site - help me create t"
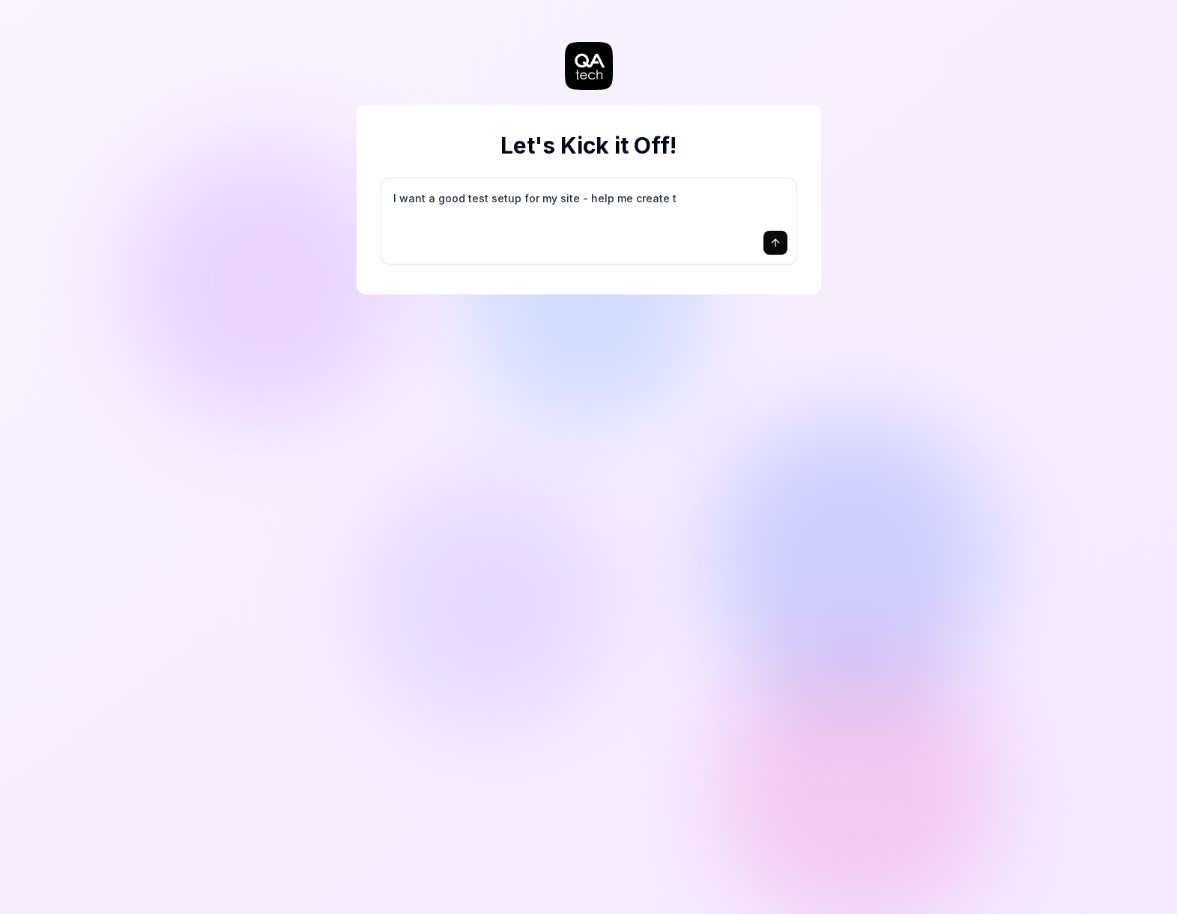
type textarea "*"
type textarea "I want a good test setup for my site - help me create th"
type textarea "*"
type textarea "I want a good test setup for my site - help me create the"
type textarea "*"
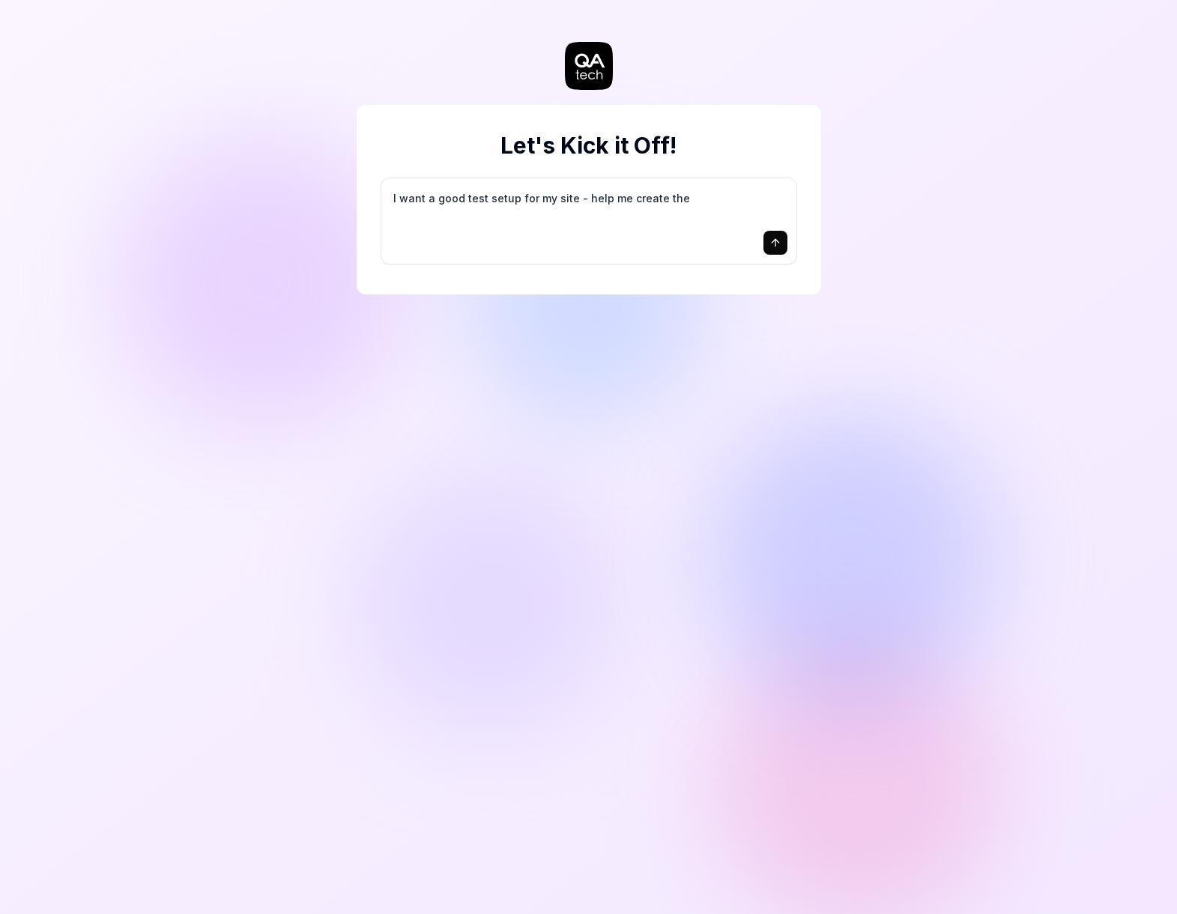
type textarea "I want a good test setup for my site - help me create the"
type textarea "*"
type textarea "I want a good test setup for my site - help me create the f"
type textarea "*"
type textarea "I want a good test setup for my site - help me create the fi"
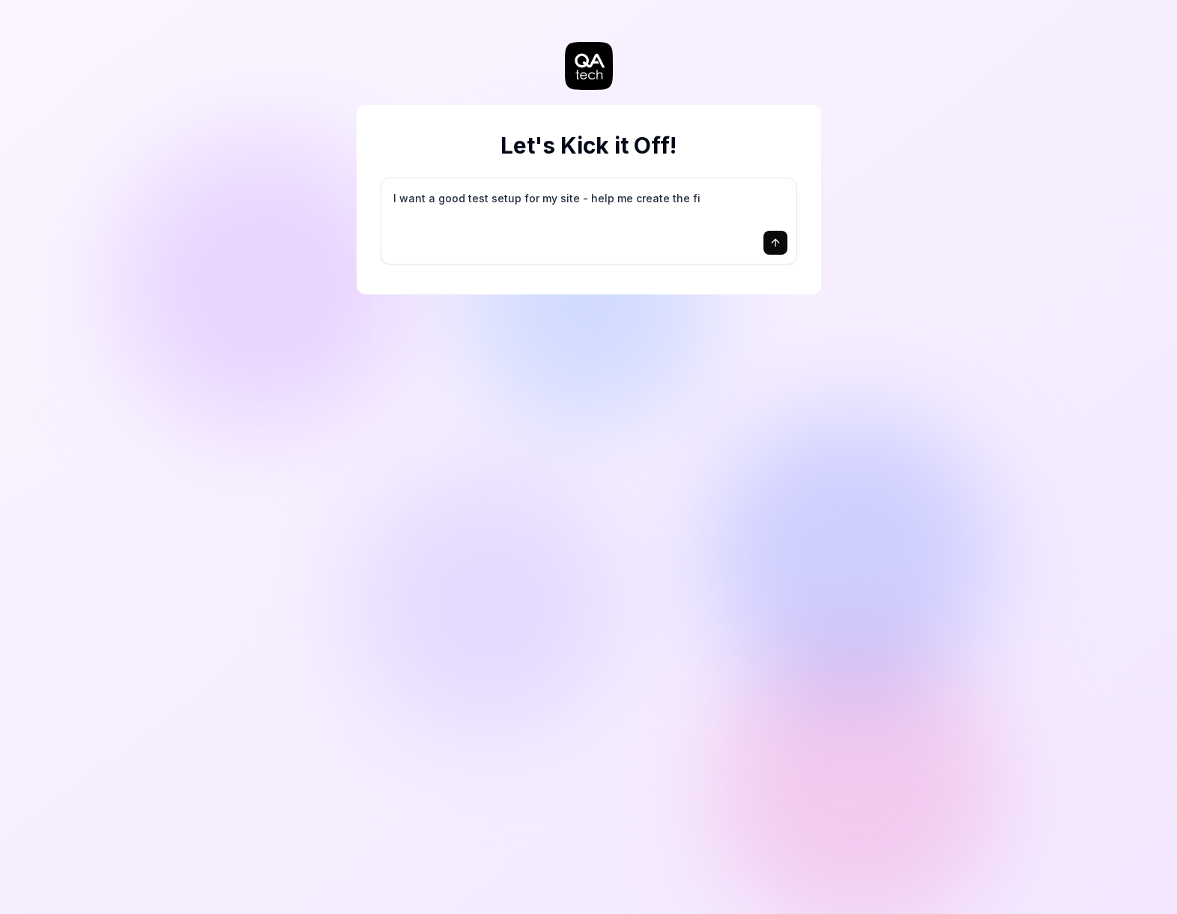
type textarea "*"
type textarea "I want a good test setup for my site - help me create the fir"
type textarea "*"
type textarea "I want a good test setup for my site - help me create the firs"
type textarea "*"
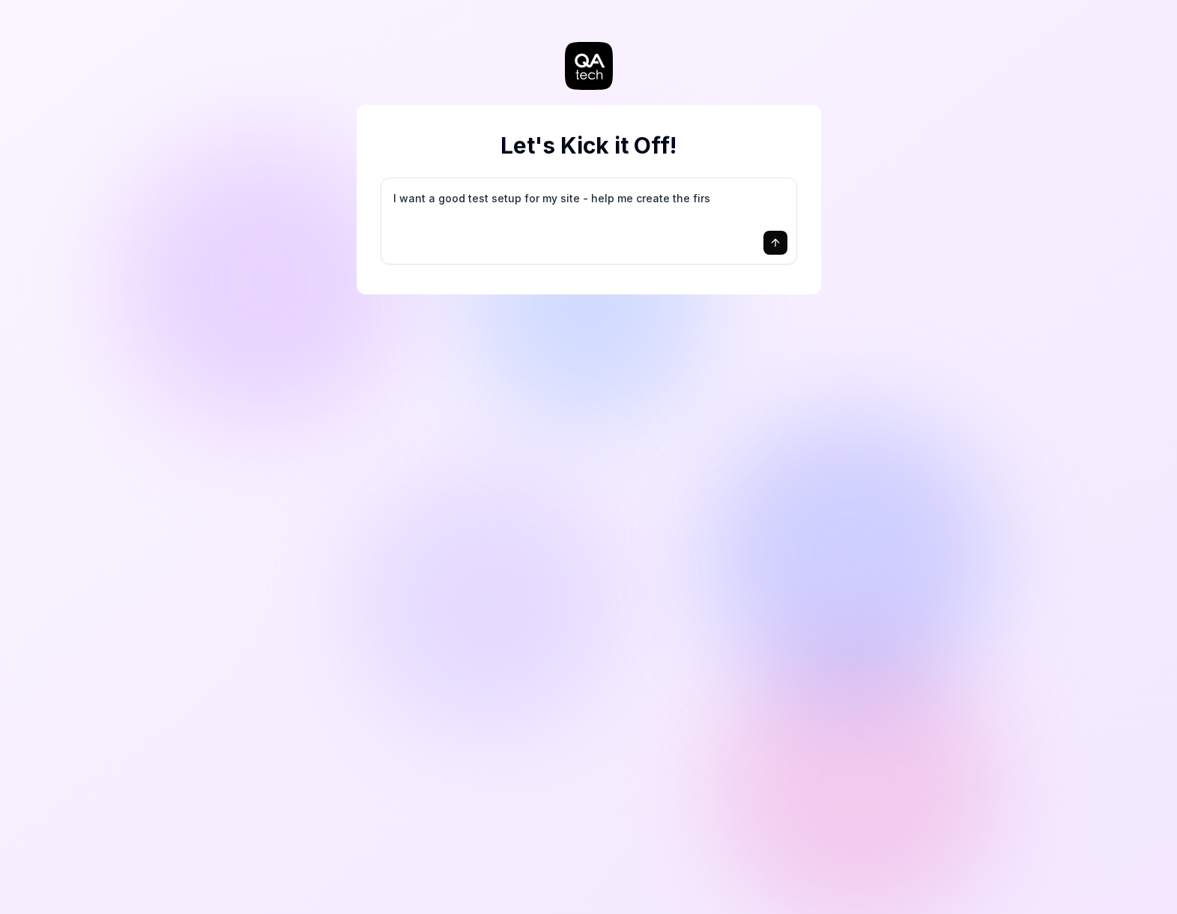
type textarea "I want a good test setup for my site - help me create the first"
type textarea "*"
type textarea "I want a good test setup for my site - help me create the first"
type textarea "*"
type textarea "I want a good test setup for my site - help me create the first 3"
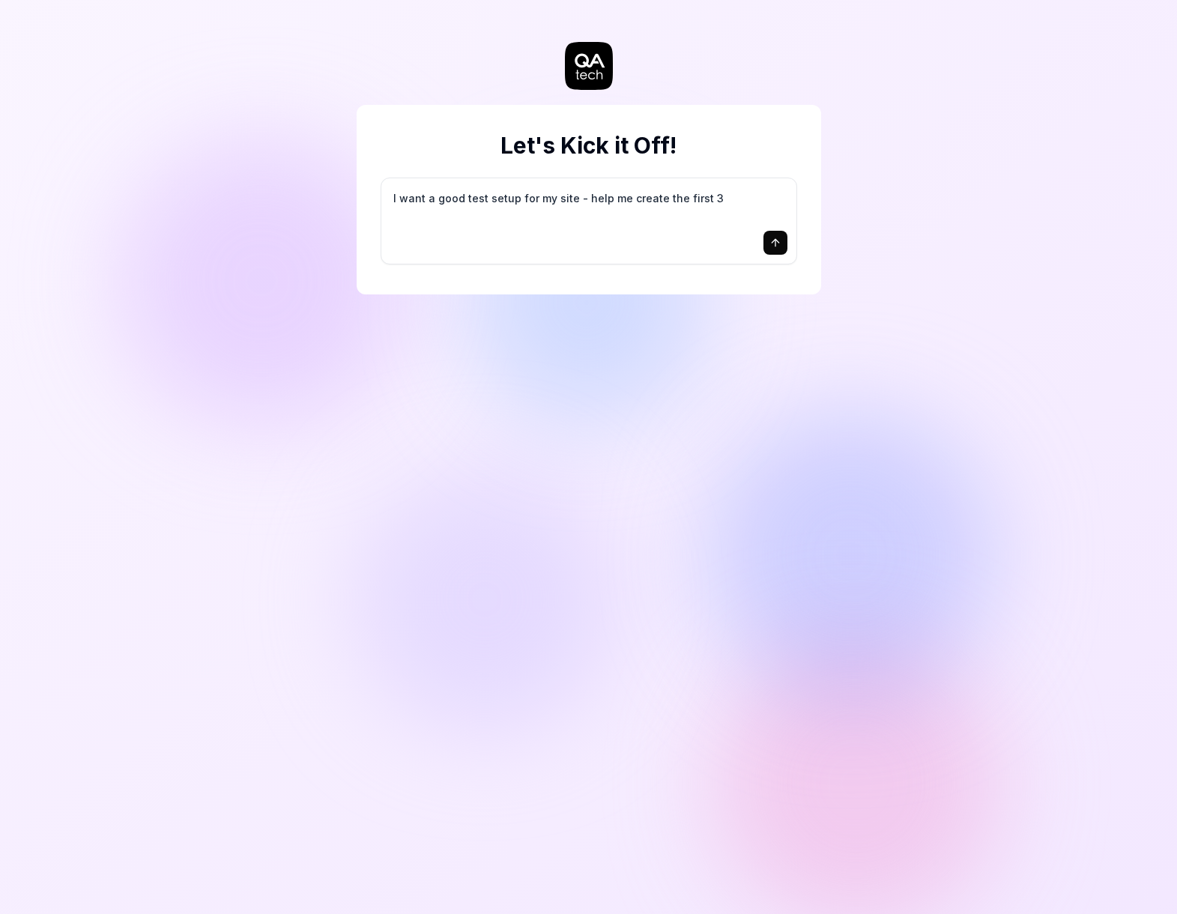
type textarea "*"
type textarea "I want a good test setup for my site - help me create the first 3-"
type textarea "*"
type textarea "I want a good test setup for my site - help me create the first 3-5"
type textarea "*"
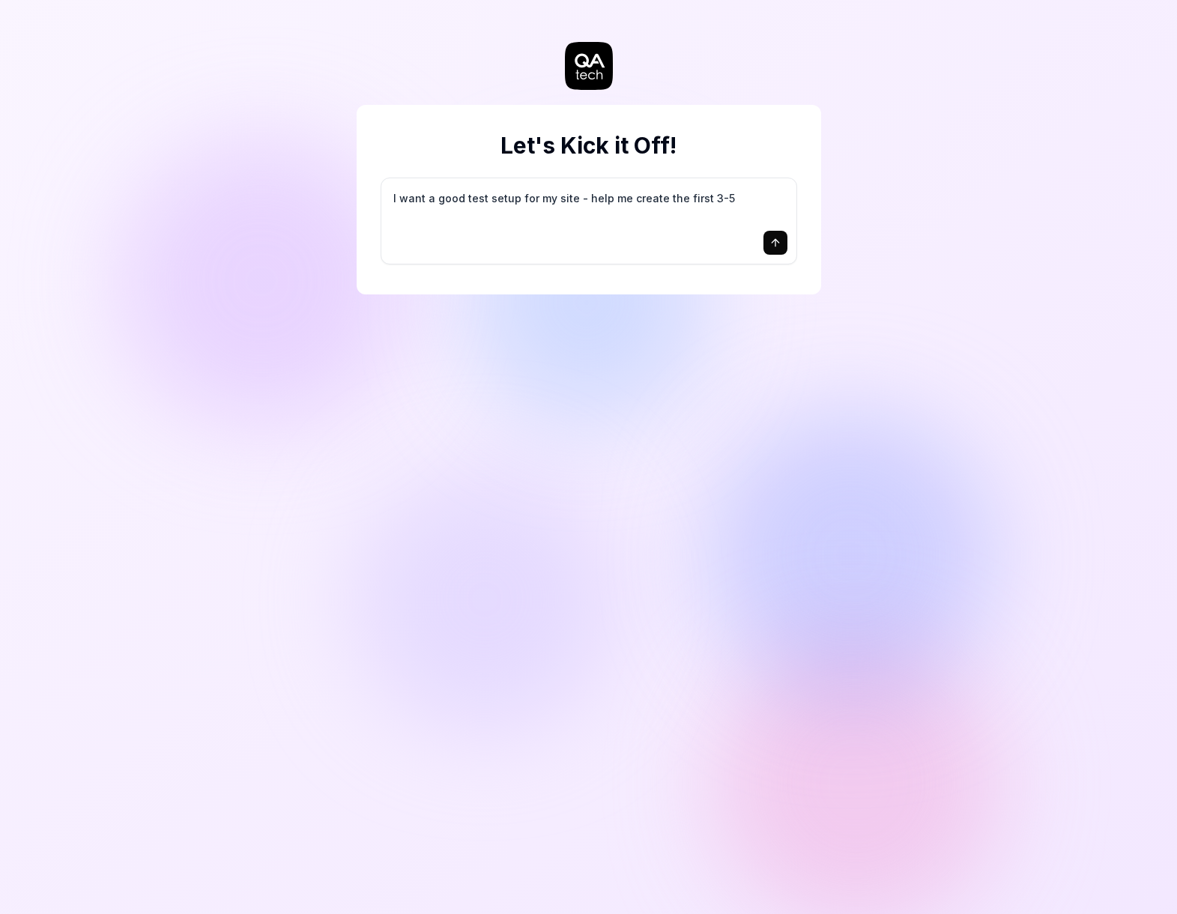
type textarea "I want a good test setup for my site - help me create the first 3-5"
type textarea "*"
type textarea "I want a good test setup for my site - help me create the first 3-5 t"
type textarea "*"
type textarea "I want a good test setup for my site - help me create the first 3-5 te"
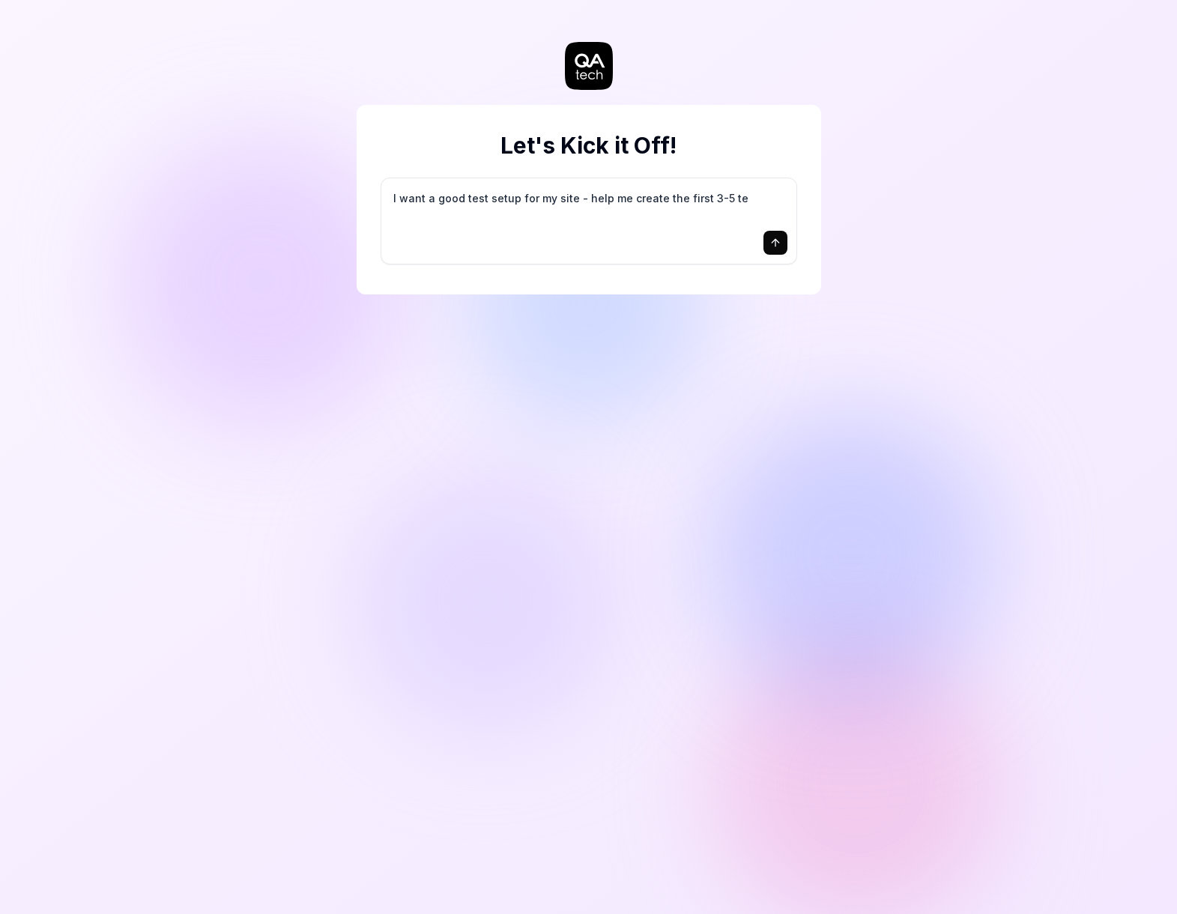
type textarea "*"
type textarea "I want a good test setup for my site - help me create the first 3-5 tes"
type textarea "*"
type textarea "I want a good test setup for my site - help me create the first 3-5 test"
type textarea "*"
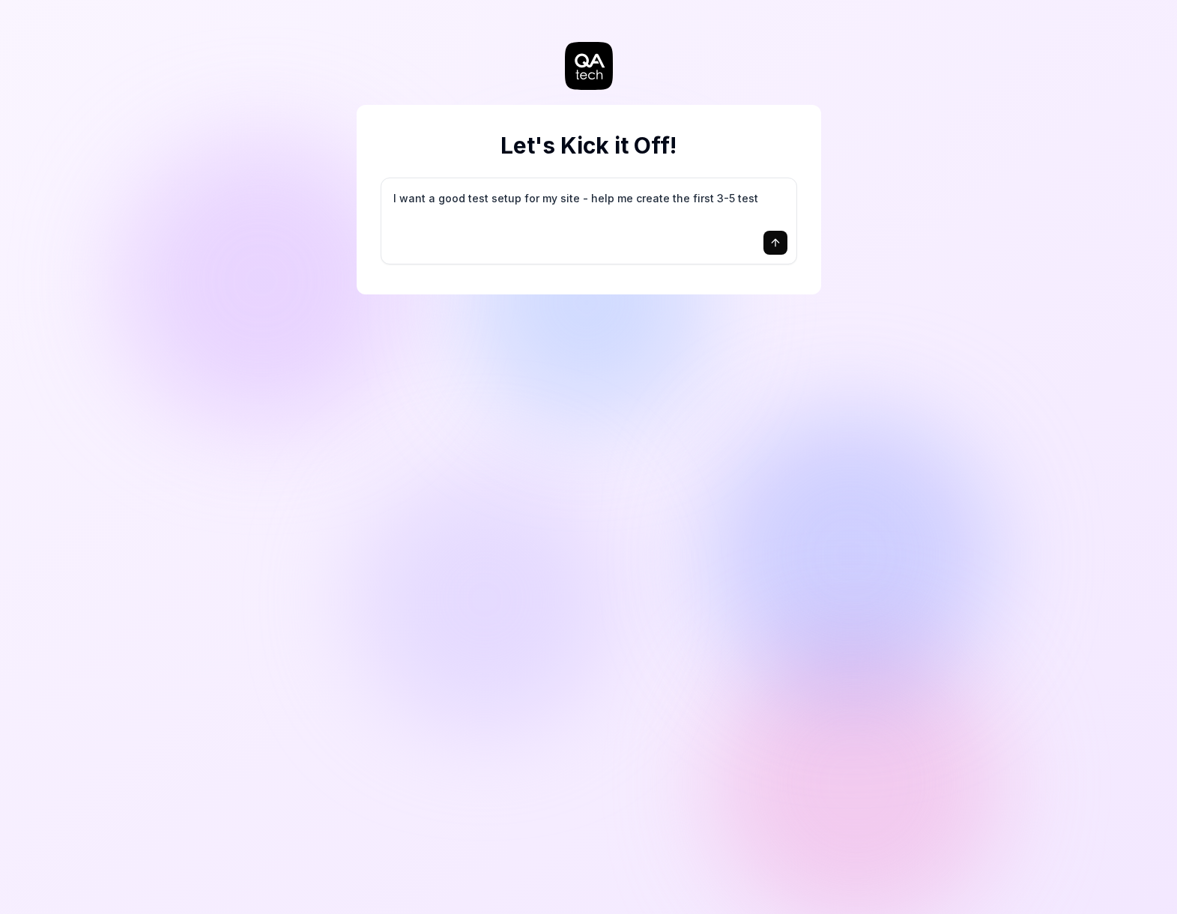
type textarea "I want a good test setup for my site - help me create the first 3-5 test"
type textarea "*"
type textarea "I want a good test setup for my site - help me create the first 3-5 test c"
type textarea "*"
type textarea "I want a good test setup for my site - help me create the first 3-5 test ca"
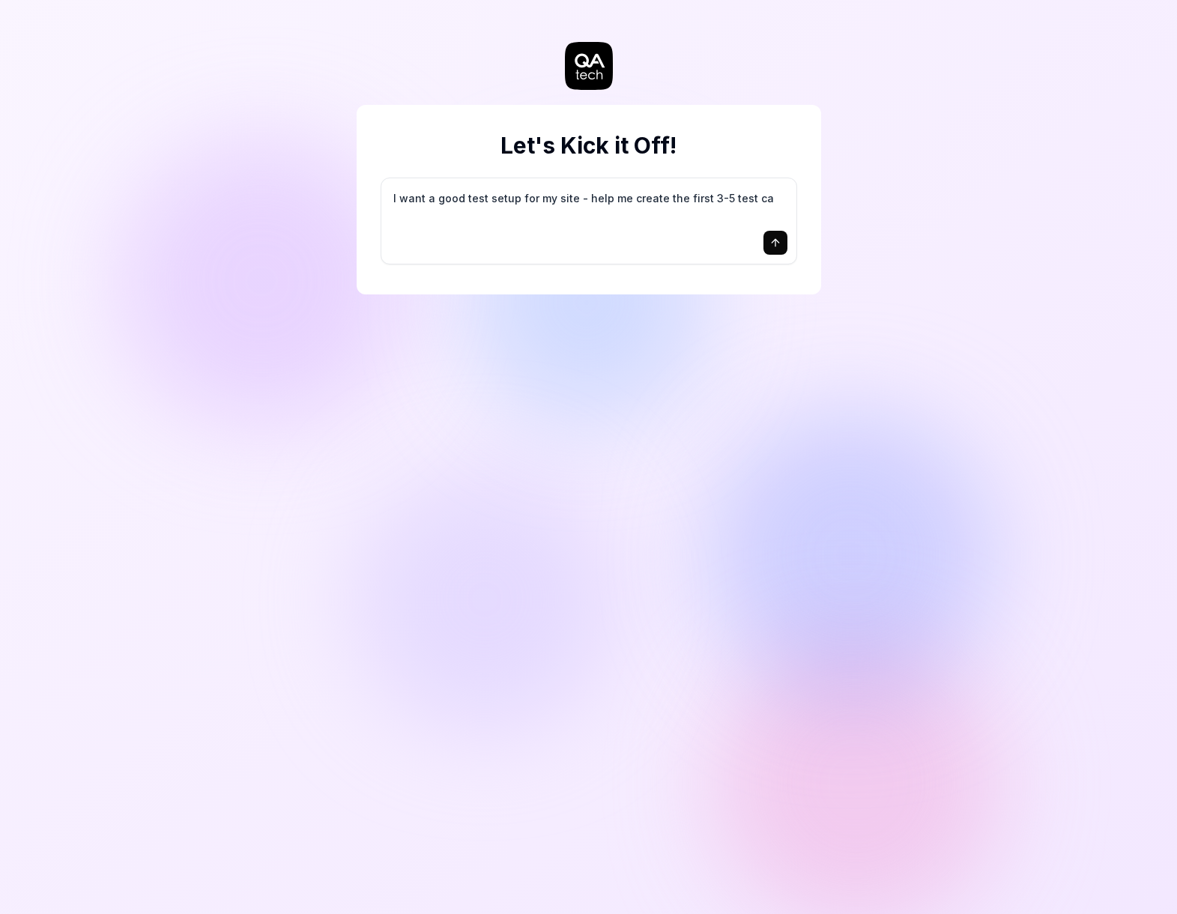
type textarea "*"
type textarea "I want a good test setup for my site - help me create the first 3-5 test cas"
type textarea "*"
type textarea "I want a good test setup for my site - help me create the first 3-5 test case"
type textarea "*"
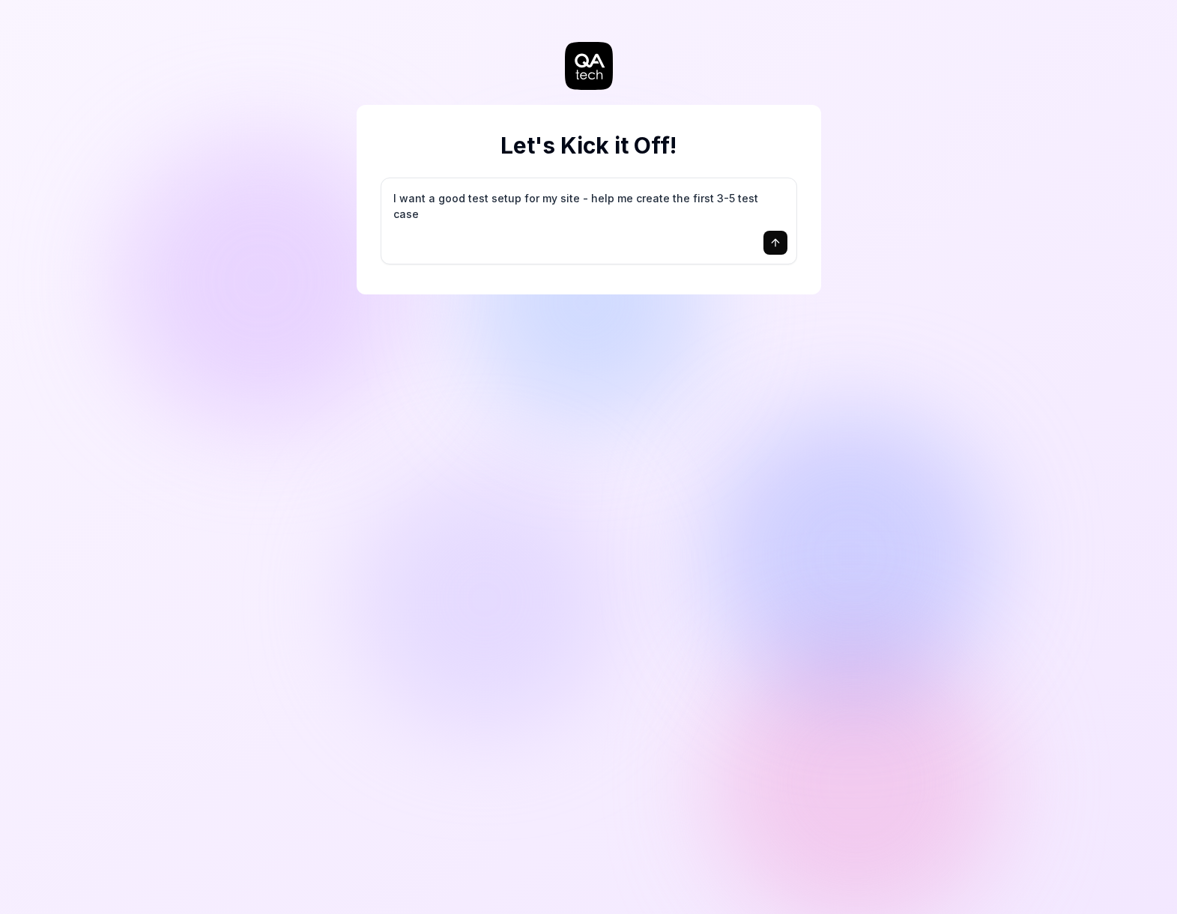
type textarea "I want a good test setup for my site - help me create the first 3-5 test cases"
click at [607, 216] on textarea "I want a good test setup for my site - help me create the first 3-5 test cases" at bounding box center [588, 205] width 397 height 37
click at [771, 242] on icon "submit" at bounding box center [775, 243] width 12 height 12
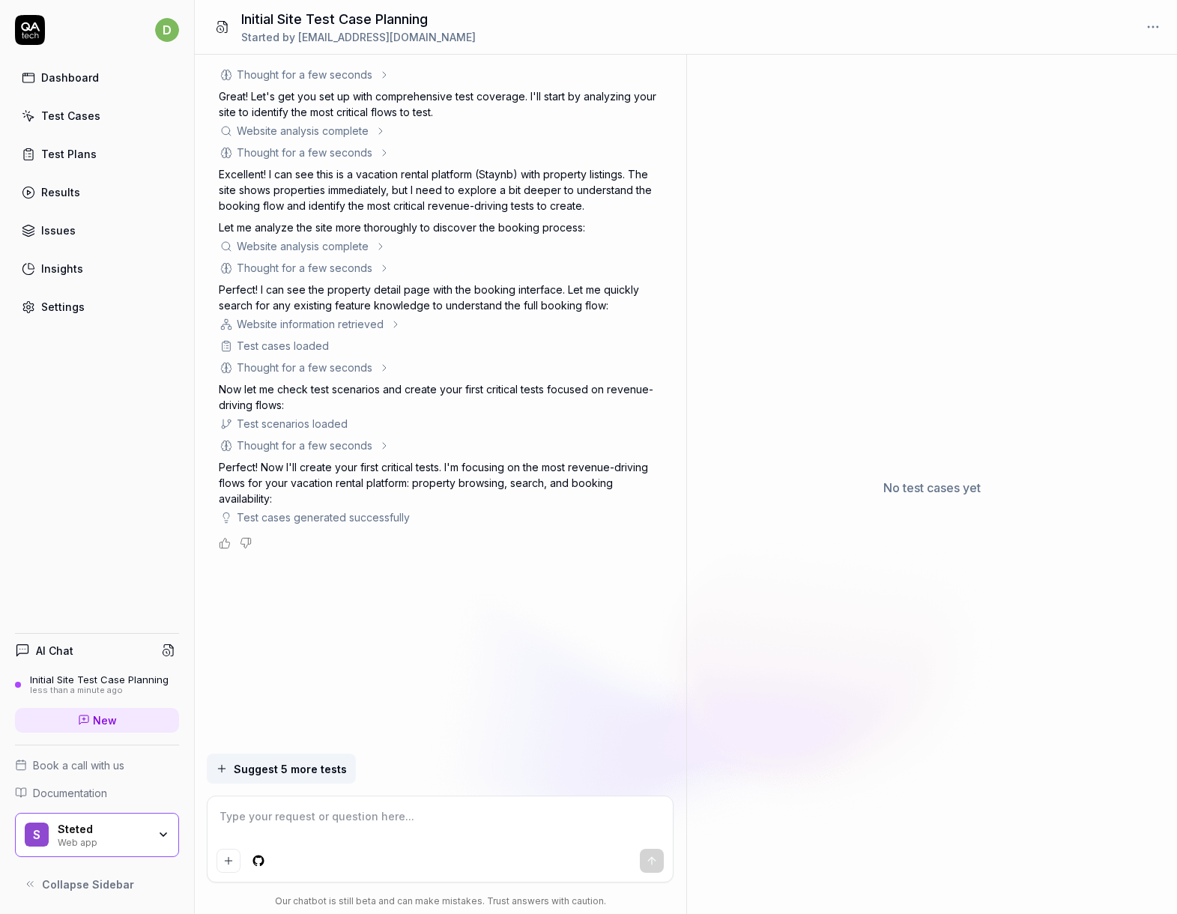
type textarea "*"
